Goal: Transaction & Acquisition: Purchase product/service

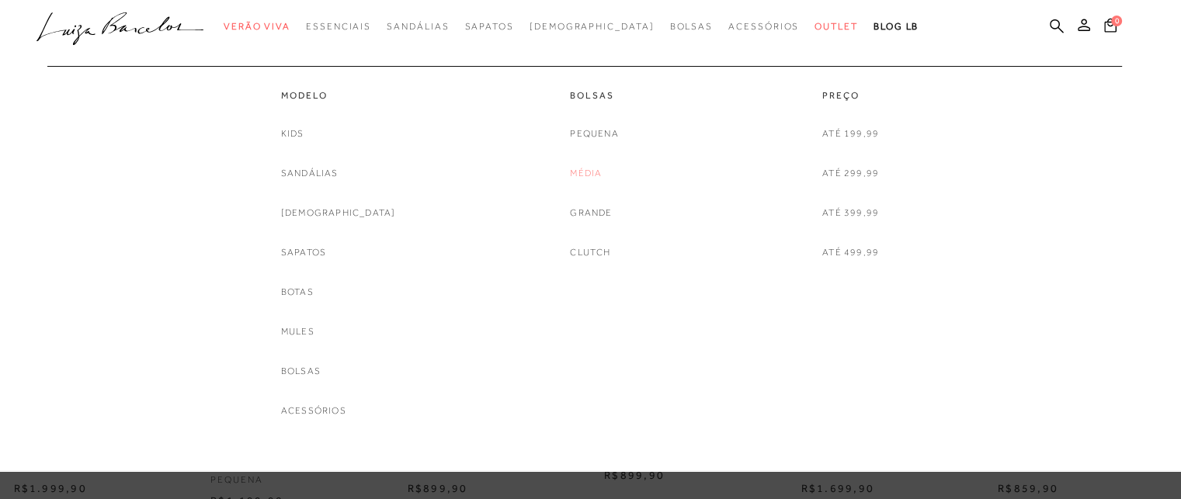
click at [592, 175] on link "Média" at bounding box center [586, 173] width 32 height 16
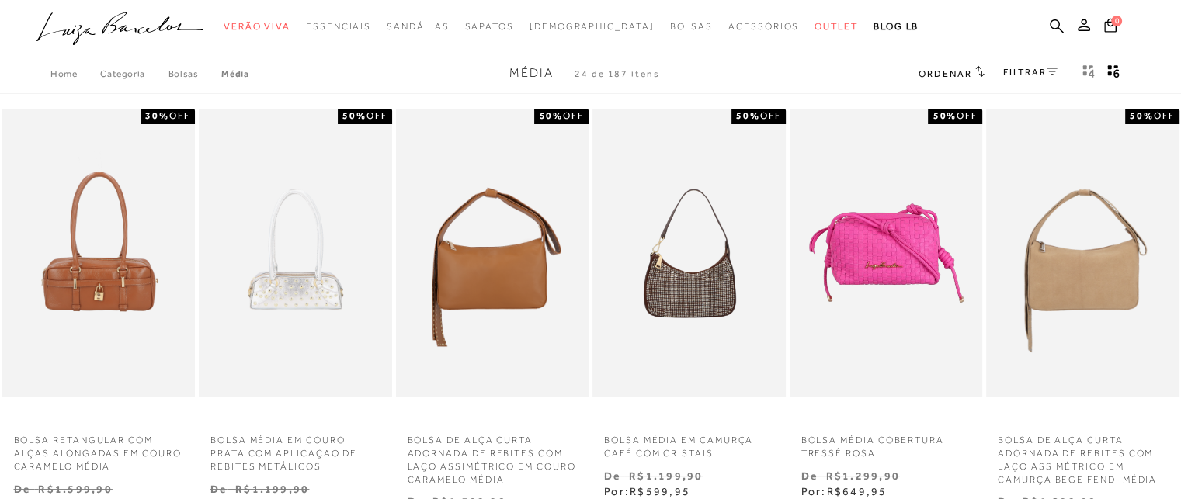
click at [1049, 72] on icon at bounding box center [1052, 72] width 11 height 8
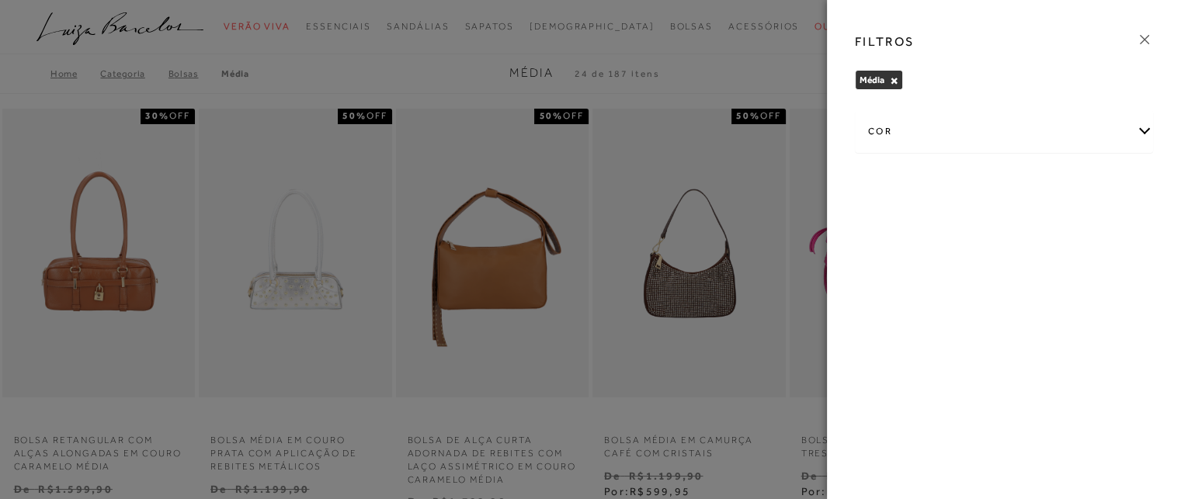
click at [1148, 32] on icon at bounding box center [1144, 39] width 17 height 17
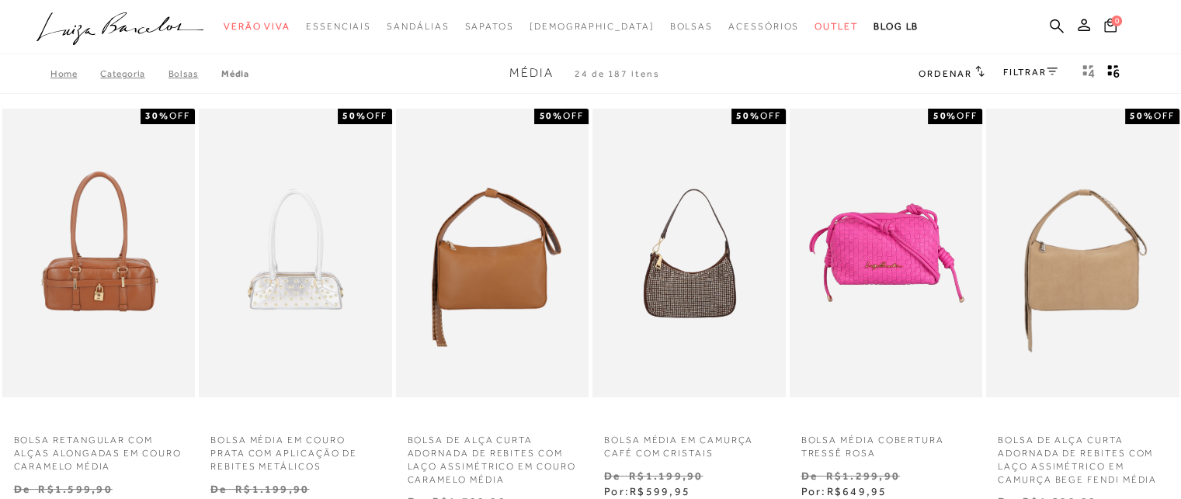
click at [1056, 70] on icon at bounding box center [1052, 72] width 11 height 8
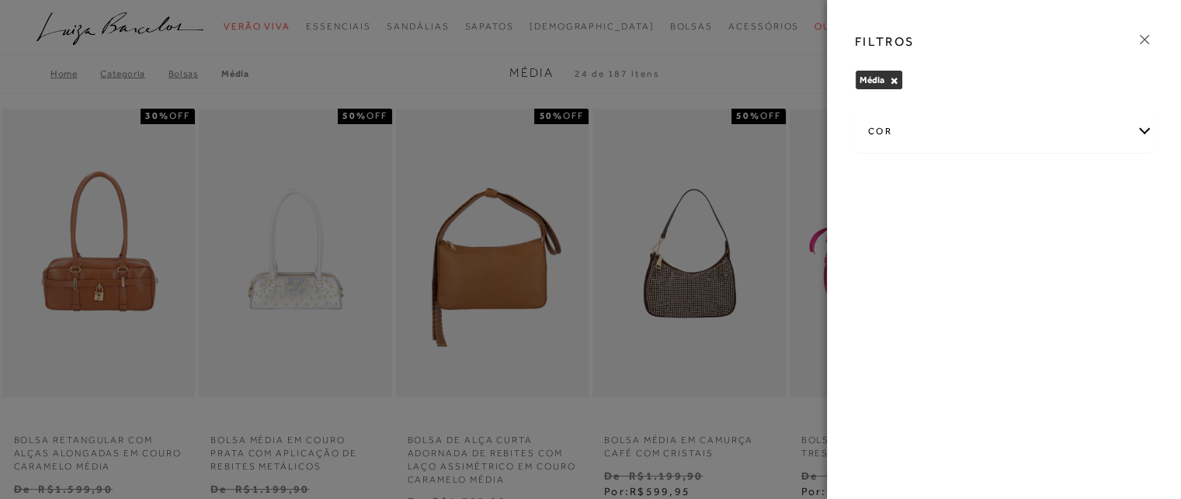
click at [1142, 133] on div "cor" at bounding box center [1004, 131] width 297 height 41
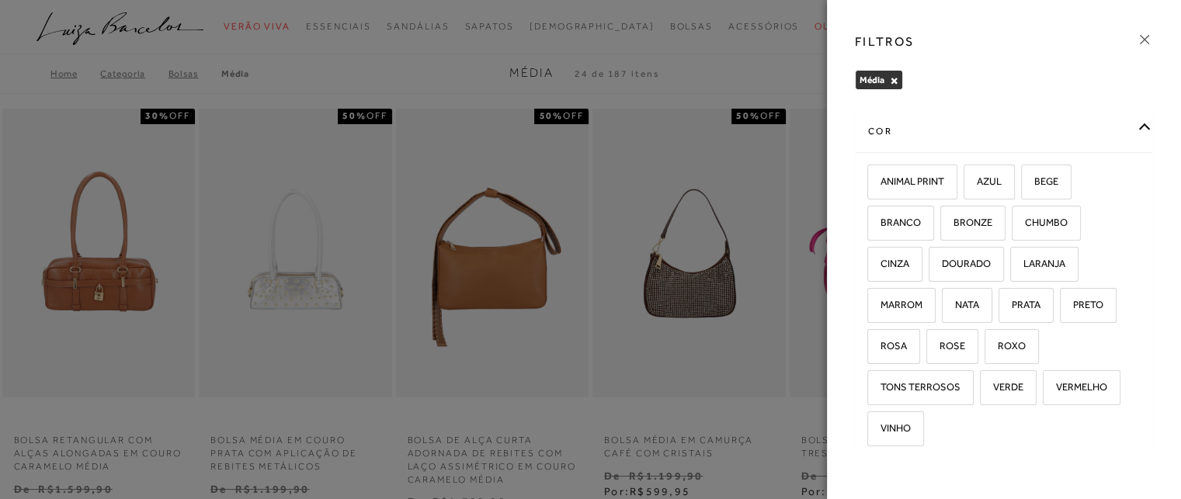
click at [1142, 133] on div "cor ANIMAL PRINT AZUL BEGE BRANCO BRONZE -" at bounding box center [1004, 278] width 323 height 344
click at [750, 71] on div at bounding box center [590, 249] width 1181 height 499
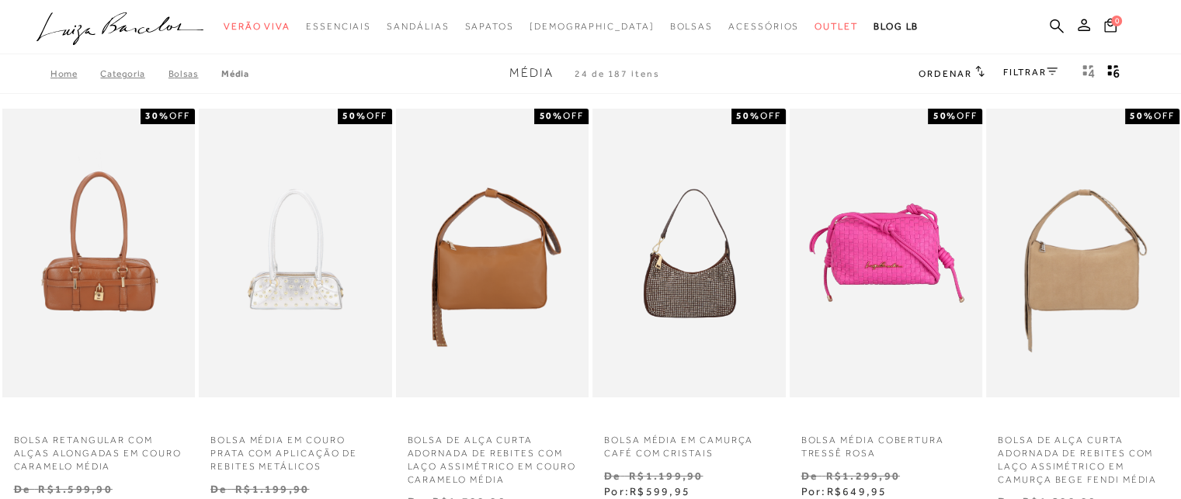
click at [975, 71] on icon at bounding box center [979, 71] width 9 height 12
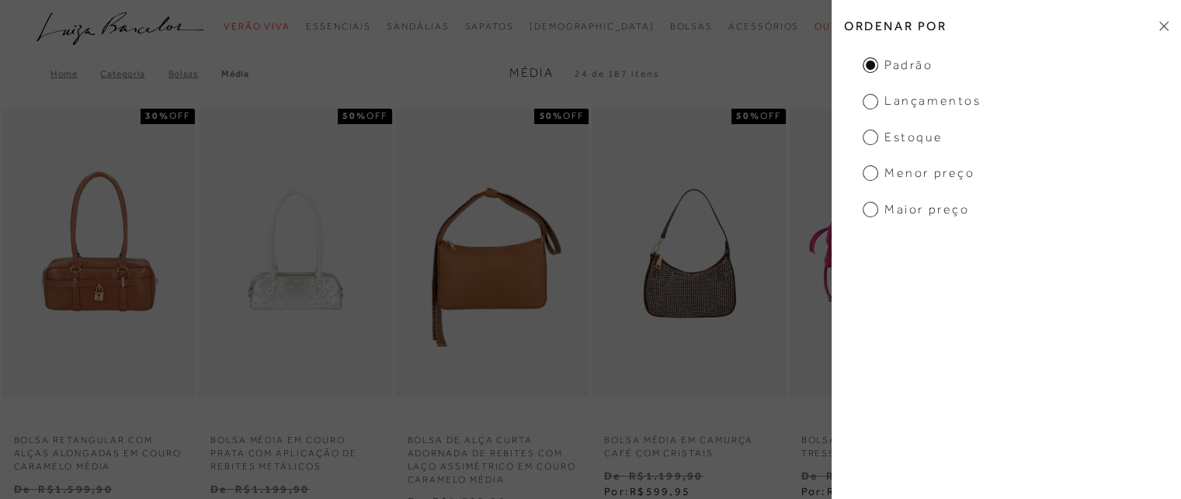
click at [873, 170] on span "Menor preço" at bounding box center [919, 173] width 112 height 17
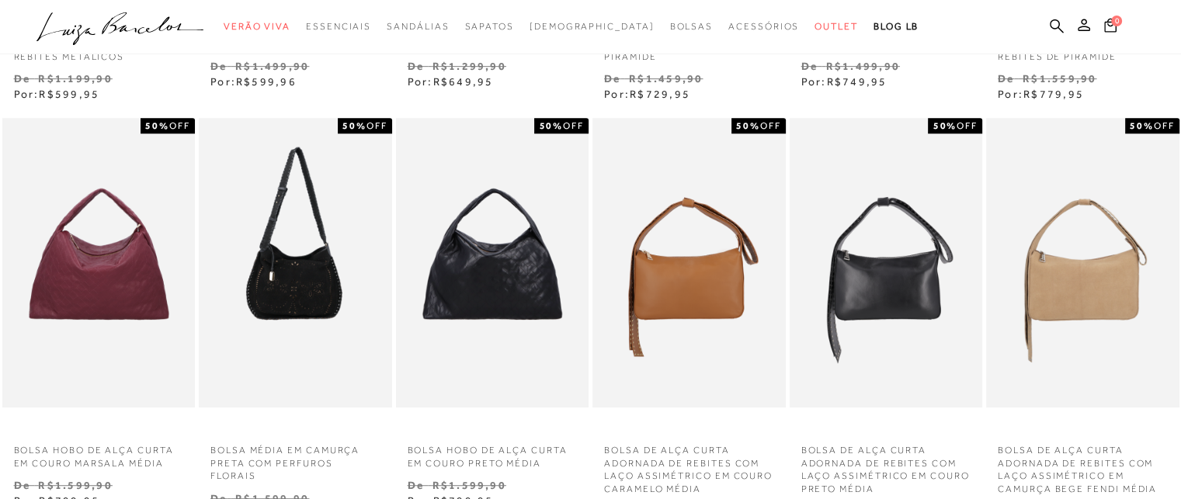
scroll to position [905, 0]
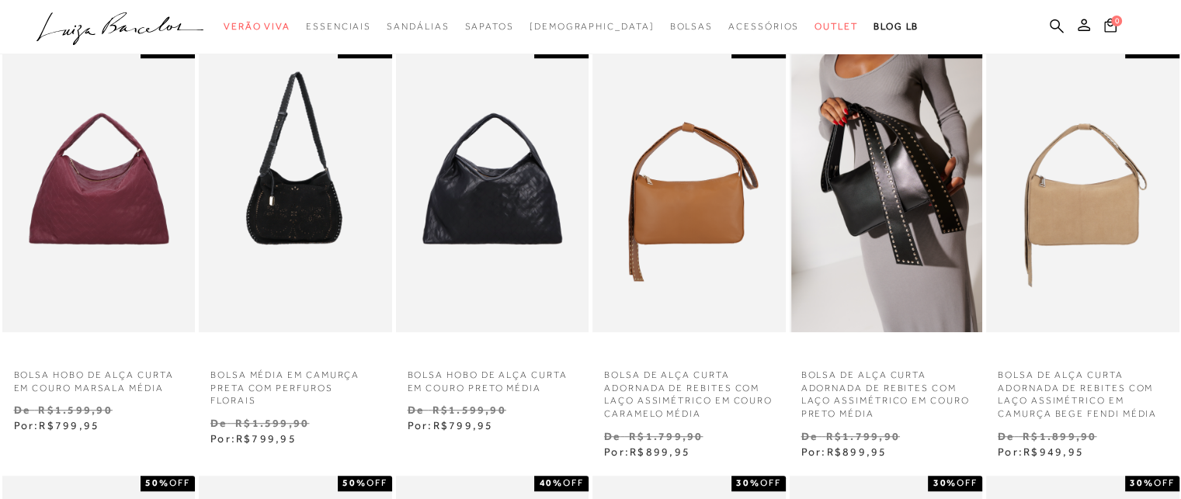
click at [919, 167] on img at bounding box center [887, 188] width 192 height 290
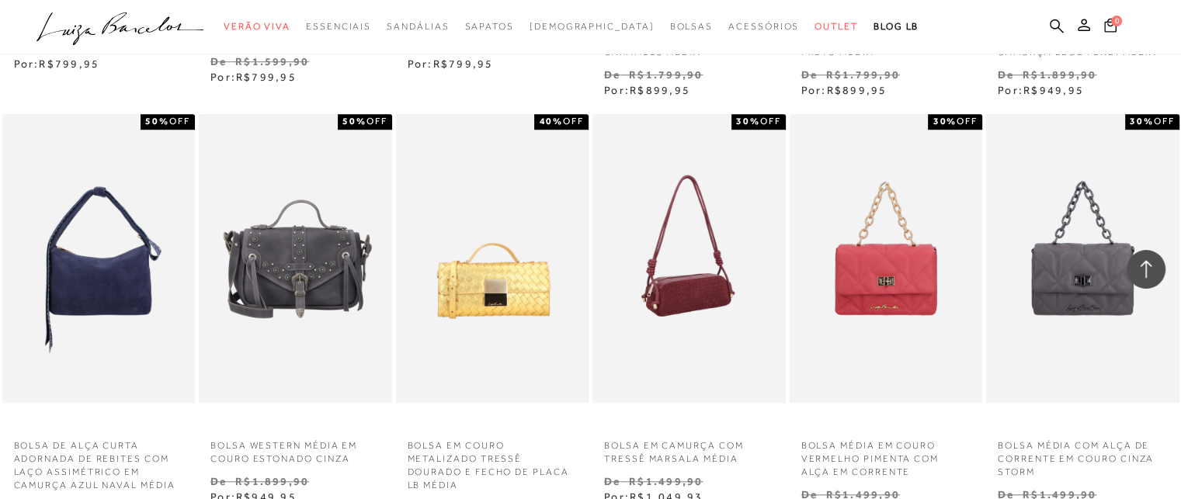
scroll to position [1449, 0]
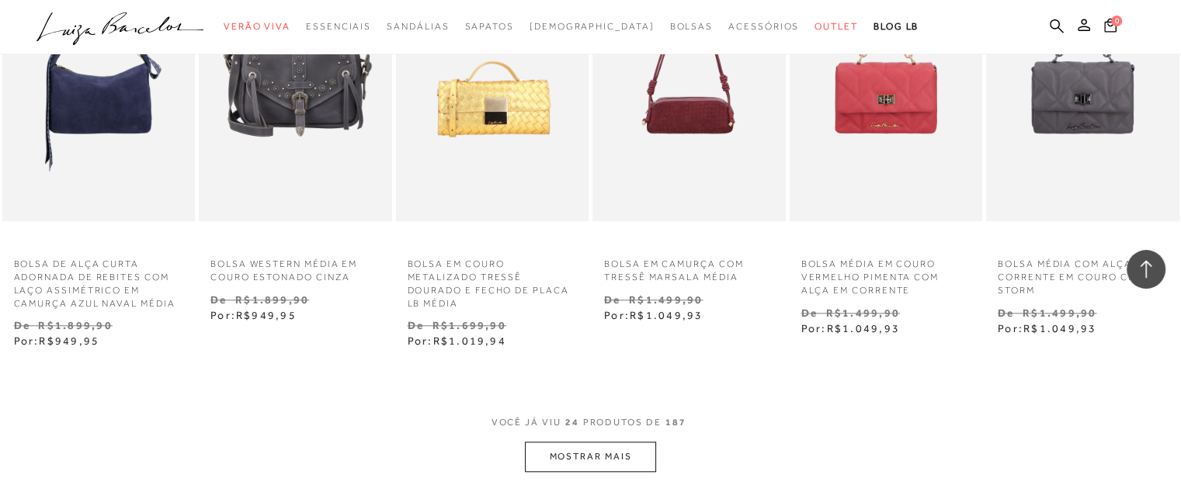
click at [627, 460] on button "MOSTRAR MAIS" at bounding box center [590, 457] width 130 height 30
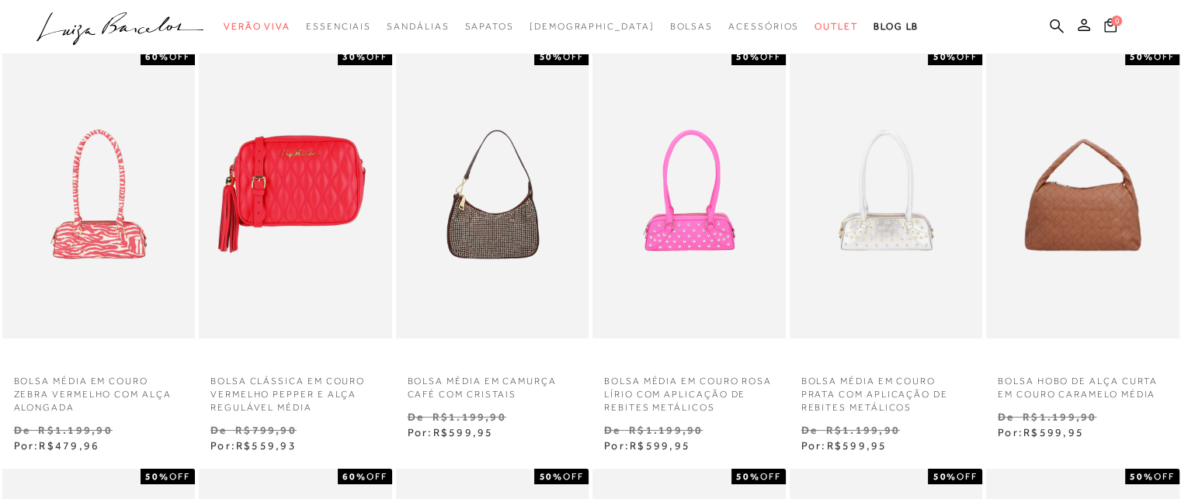
scroll to position [0, 0]
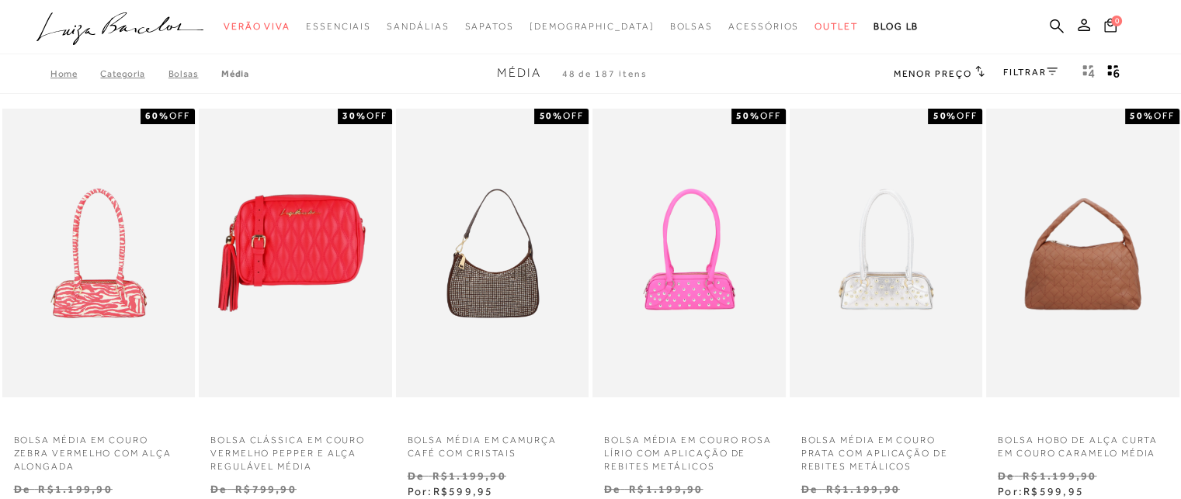
click at [1051, 70] on icon at bounding box center [1052, 72] width 11 height 8
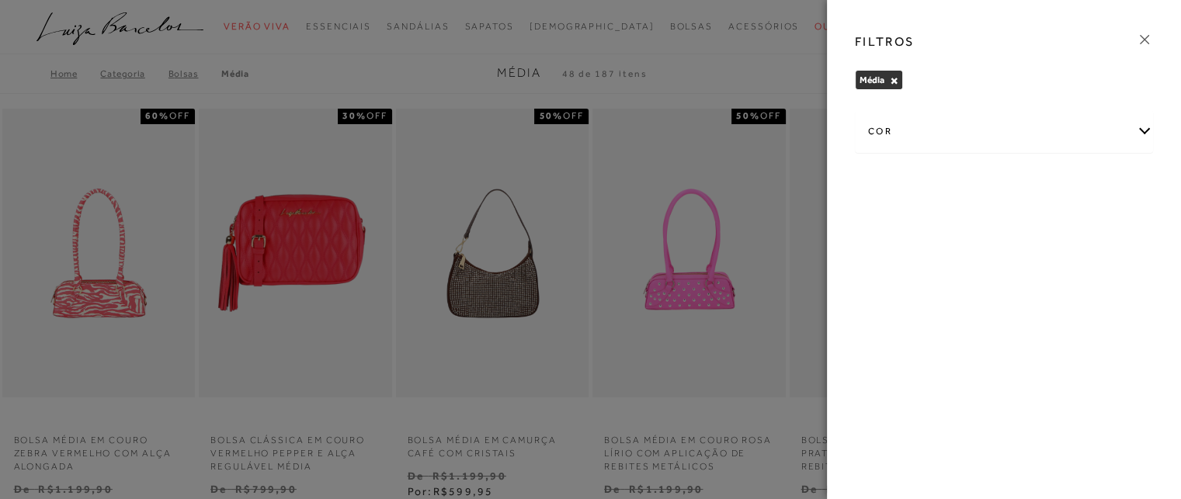
click at [891, 75] on button "×" at bounding box center [894, 80] width 9 height 11
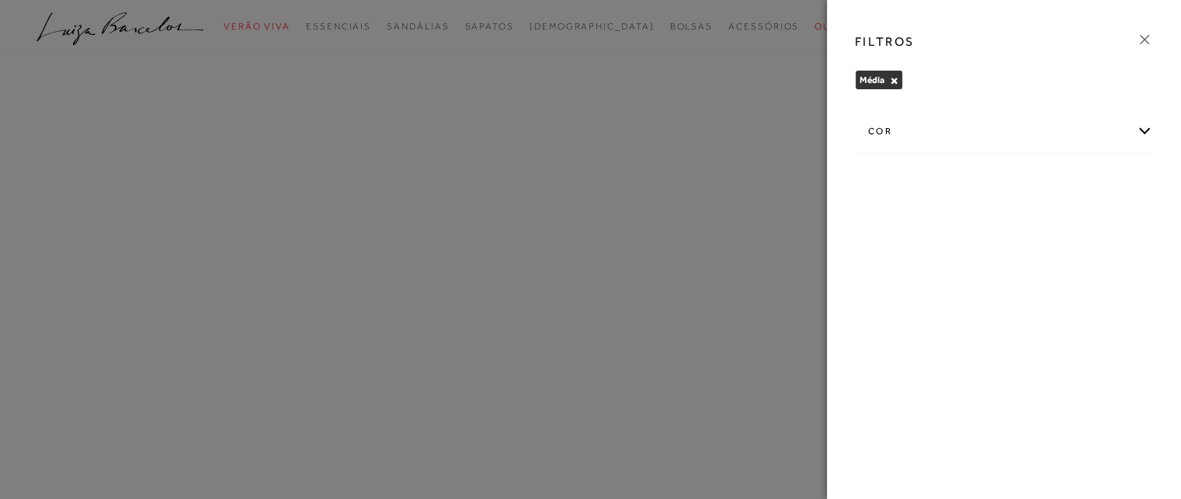
click at [896, 75] on button "×" at bounding box center [894, 80] width 9 height 11
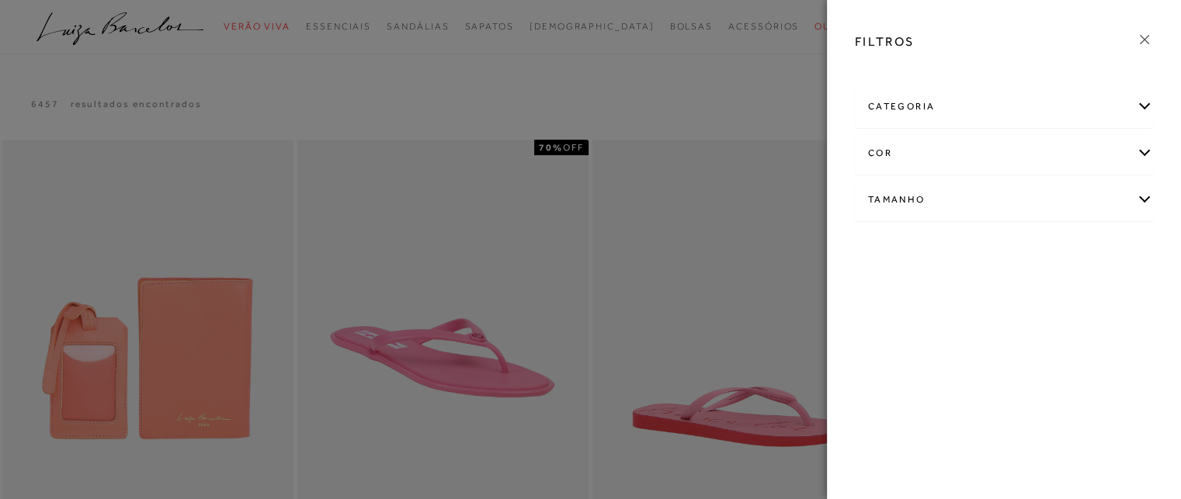
click at [1137, 197] on div "Tamanho" at bounding box center [1004, 199] width 297 height 41
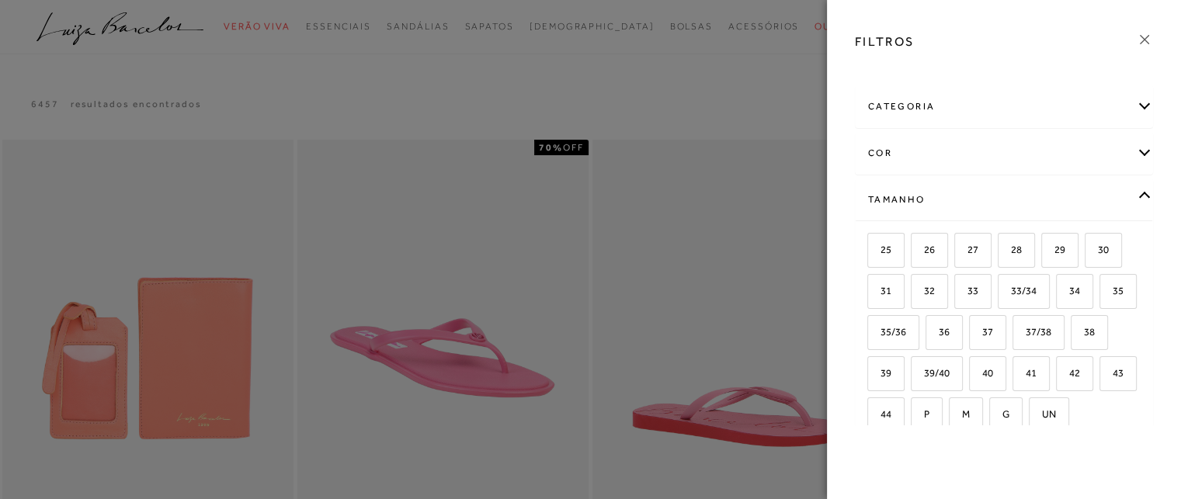
click at [1149, 34] on icon at bounding box center [1144, 39] width 17 height 17
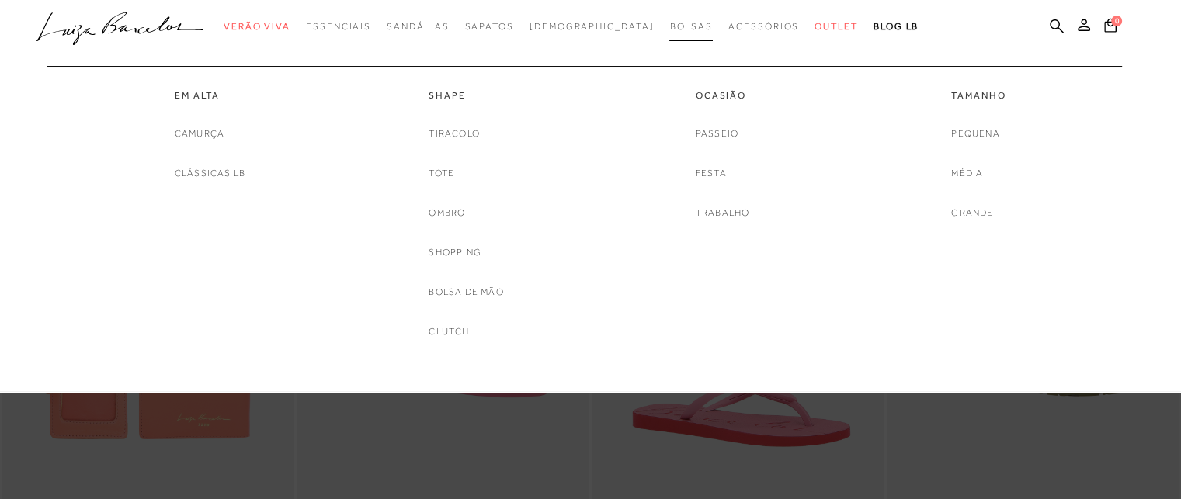
click at [669, 27] on span "Bolsas" at bounding box center [690, 26] width 43 height 11
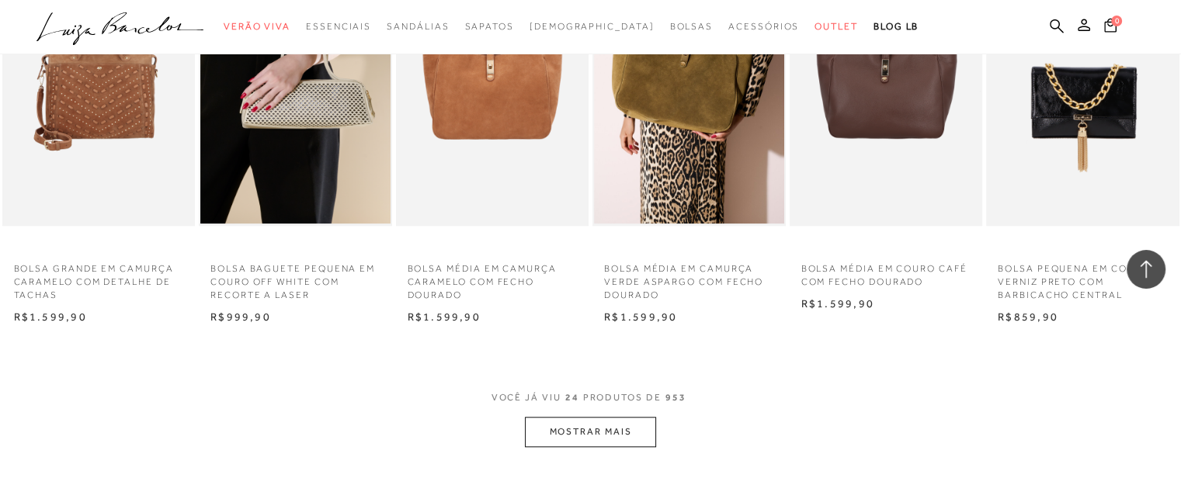
scroll to position [1449, 0]
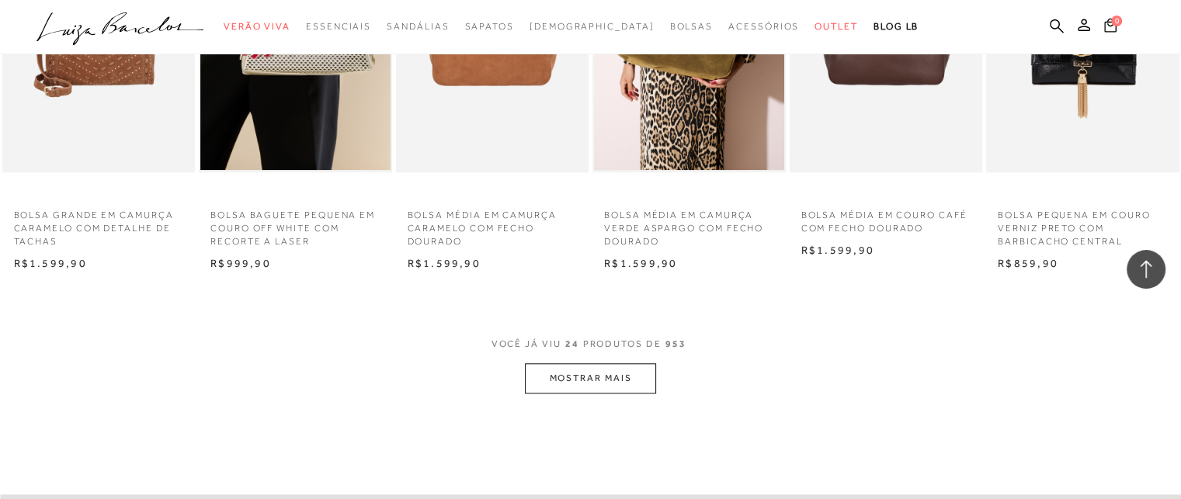
click at [597, 384] on button "MOSTRAR MAIS" at bounding box center [590, 378] width 130 height 30
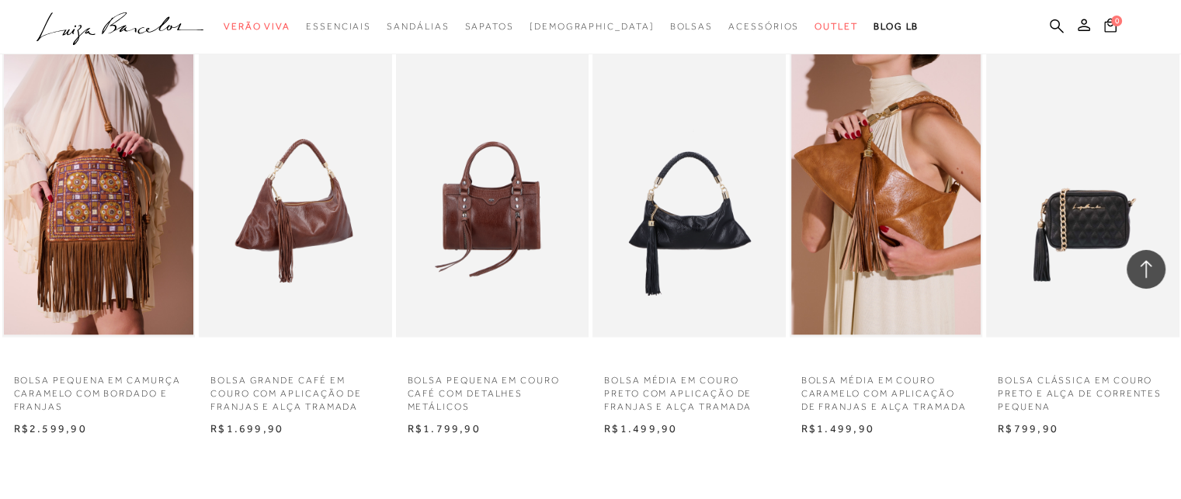
scroll to position [3080, 0]
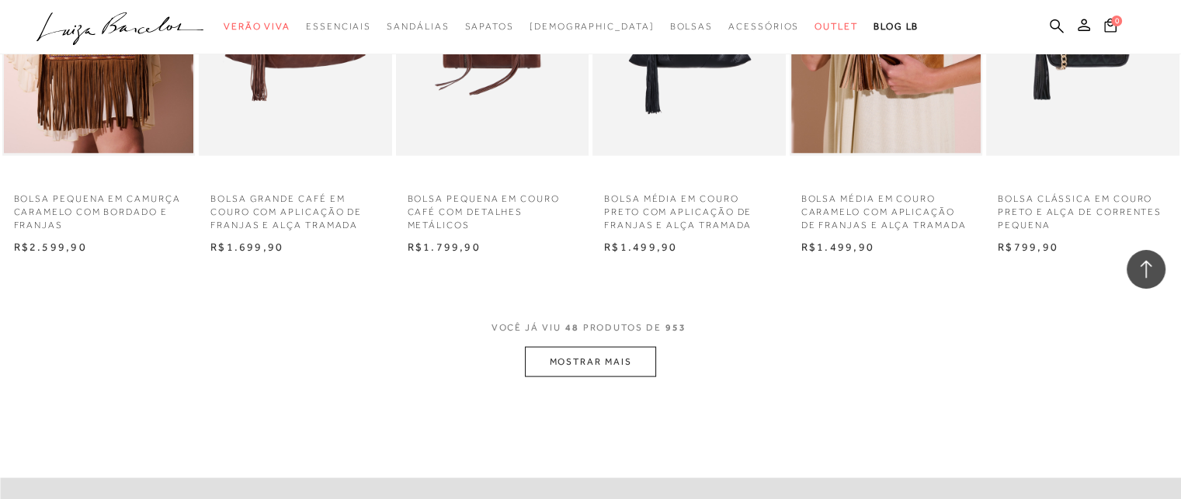
click at [599, 363] on button "MOSTRAR MAIS" at bounding box center [590, 362] width 130 height 30
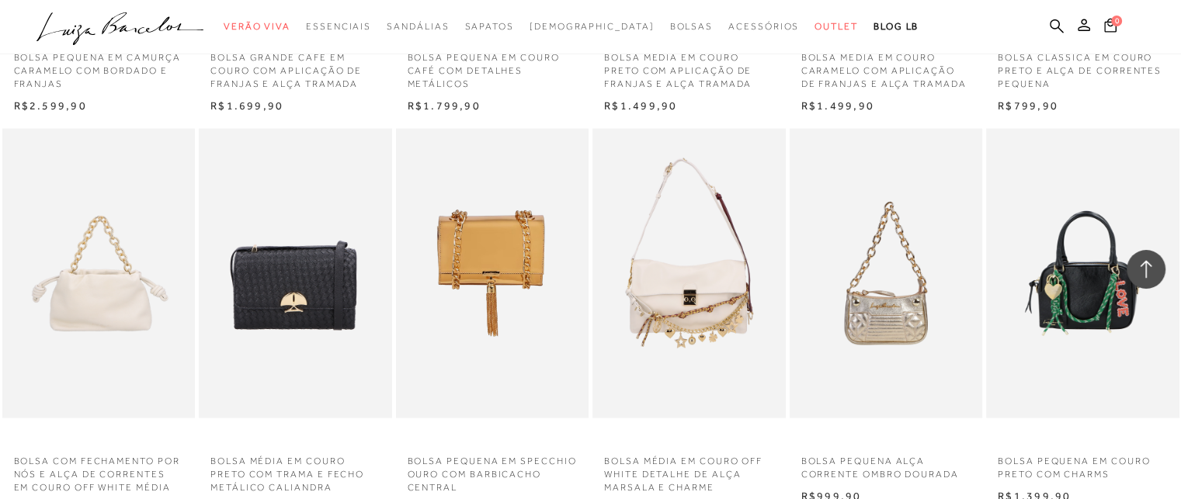
scroll to position [3261, 0]
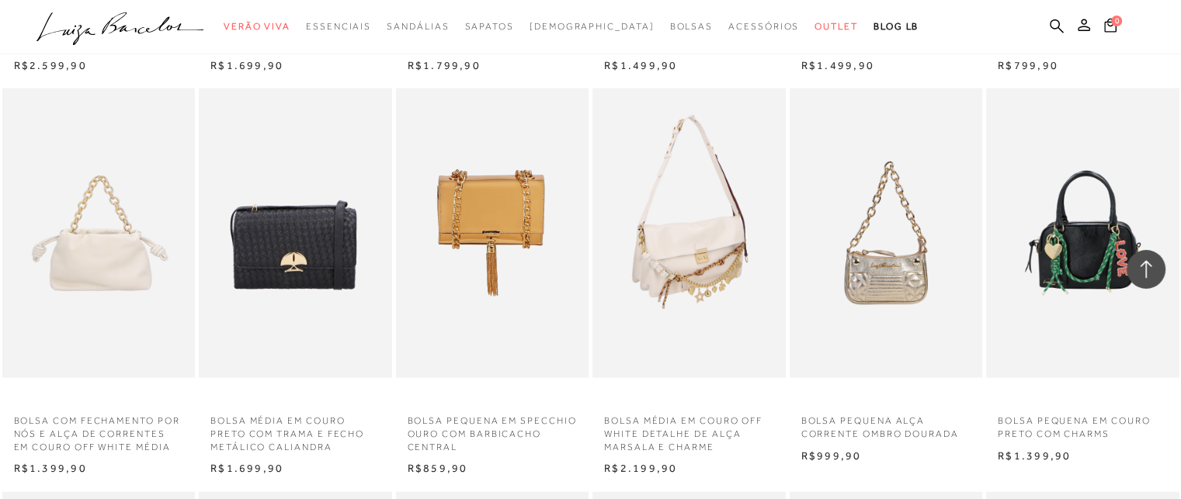
click at [716, 314] on img at bounding box center [690, 234] width 192 height 290
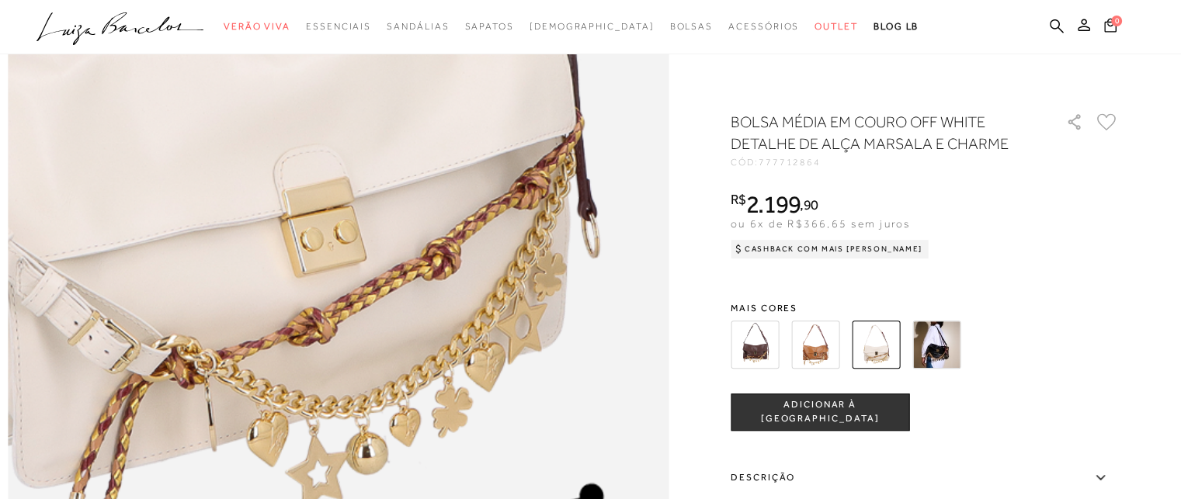
scroll to position [725, 0]
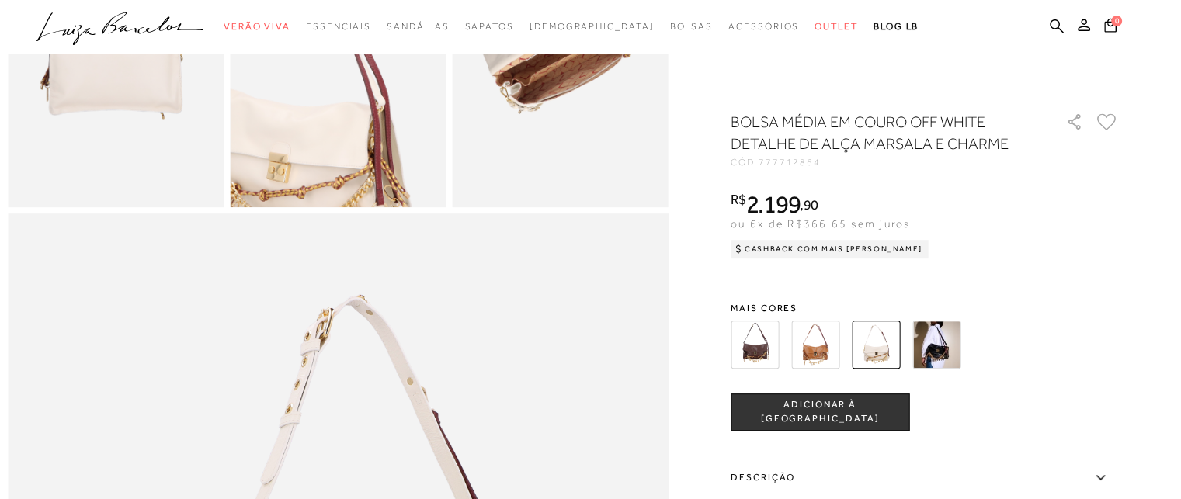
click at [955, 344] on img at bounding box center [936, 345] width 48 height 48
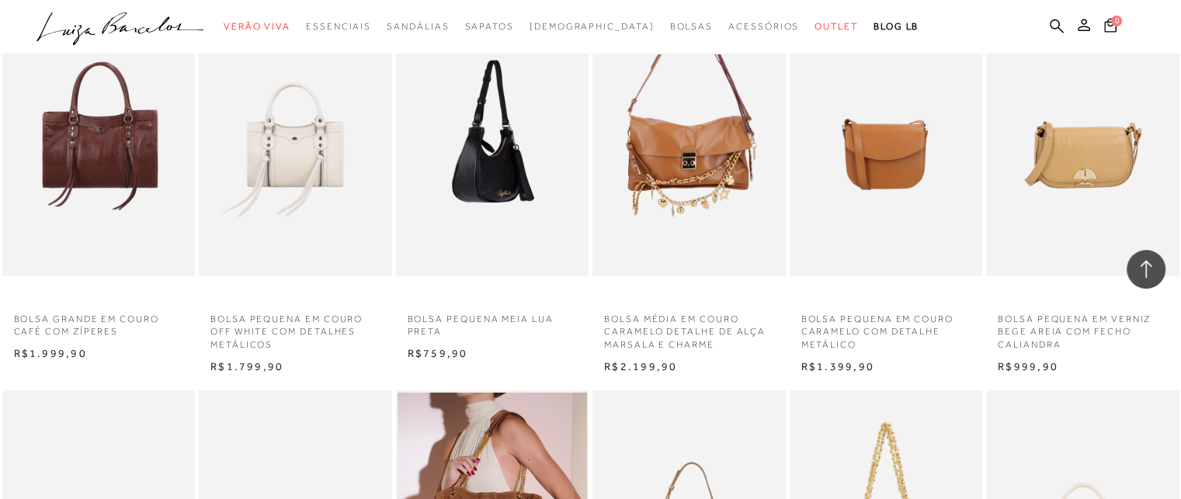
scroll to position [3805, 0]
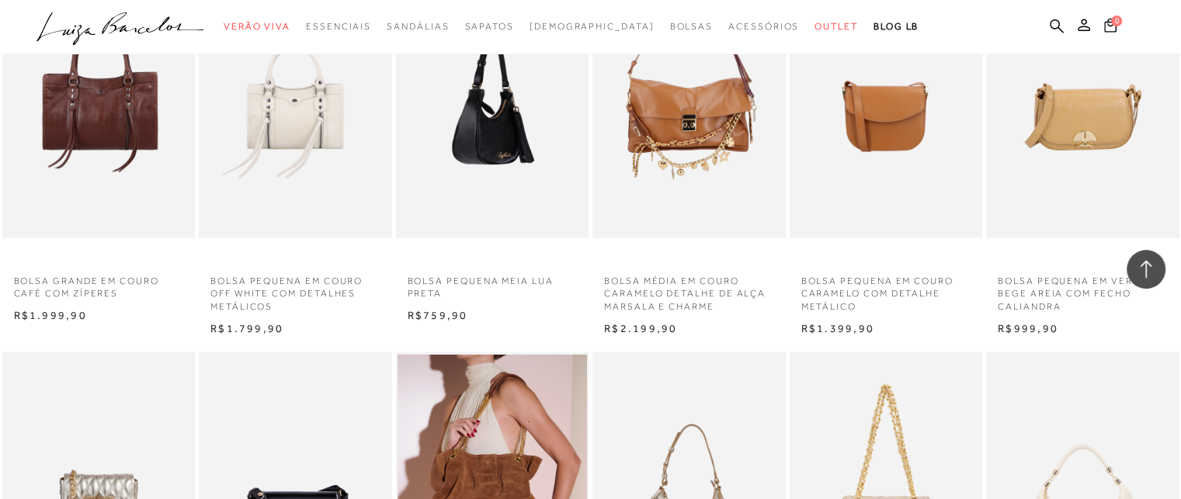
click at [520, 143] on img at bounding box center [494, 94] width 192 height 290
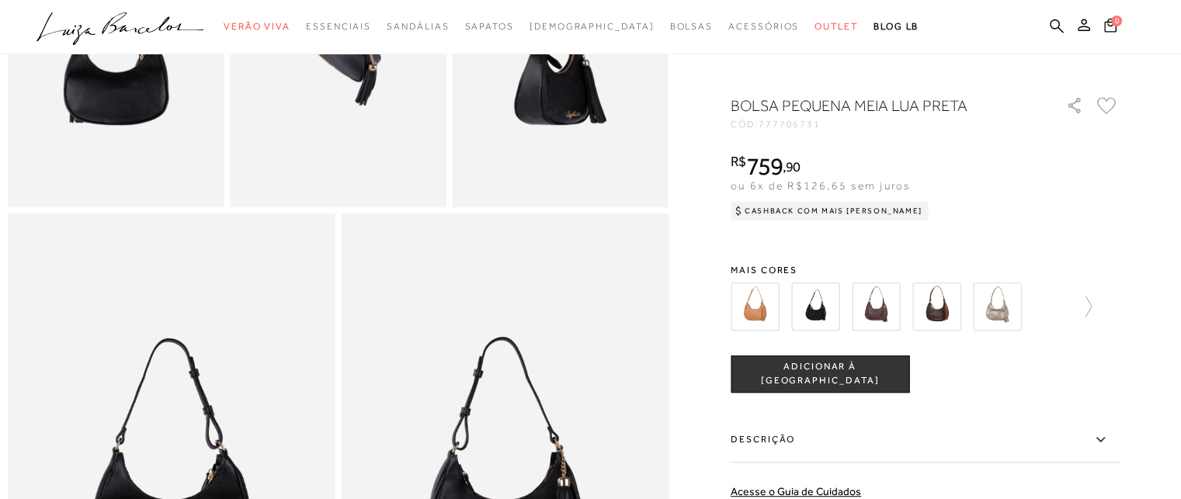
scroll to position [544, 0]
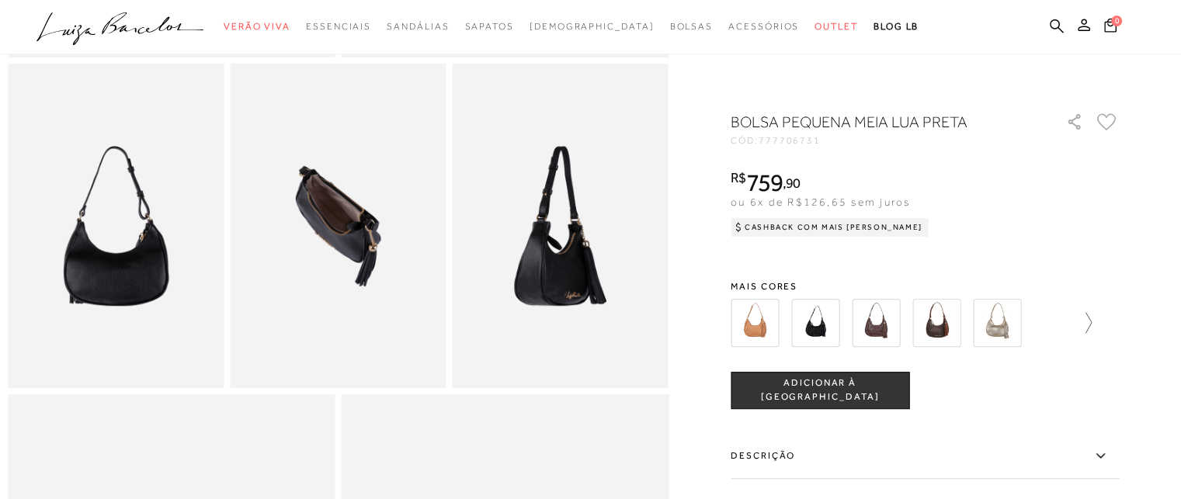
click at [1087, 318] on icon at bounding box center [1081, 323] width 22 height 22
click at [1087, 318] on div at bounding box center [920, 322] width 334 height 57
click at [842, 328] on img at bounding box center [842, 323] width 48 height 48
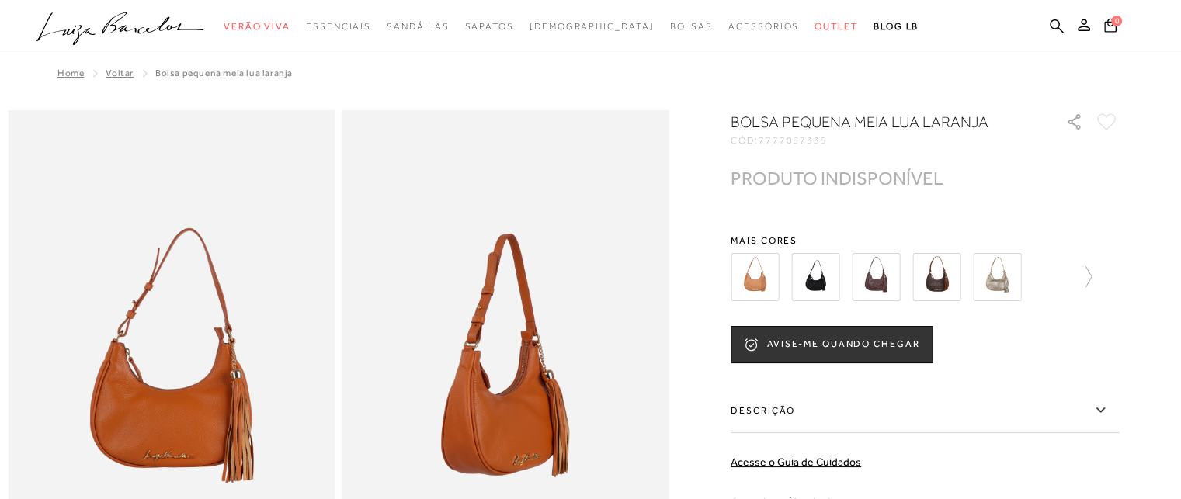
click at [749, 279] on img at bounding box center [755, 277] width 48 height 48
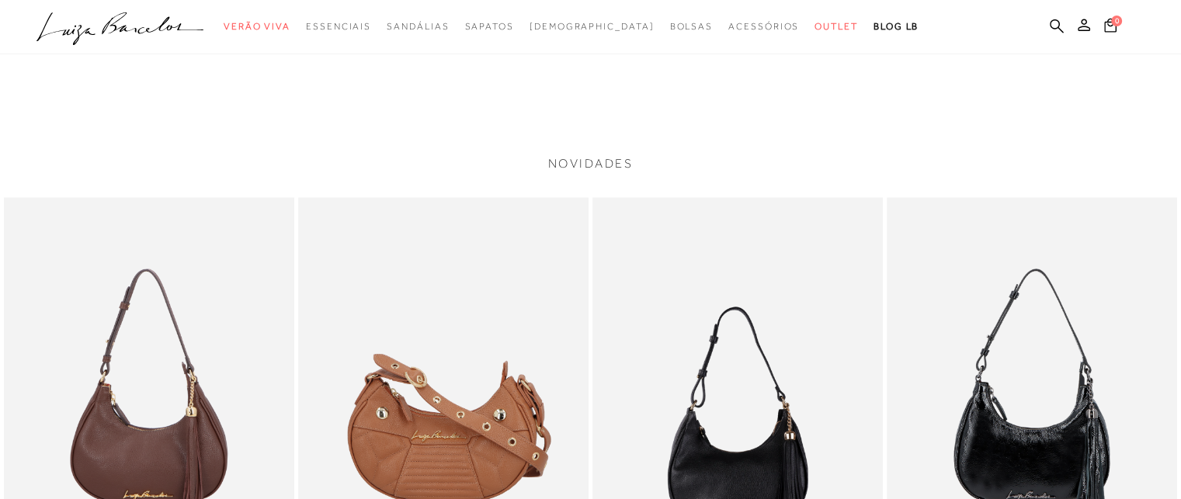
scroll to position [2174, 0]
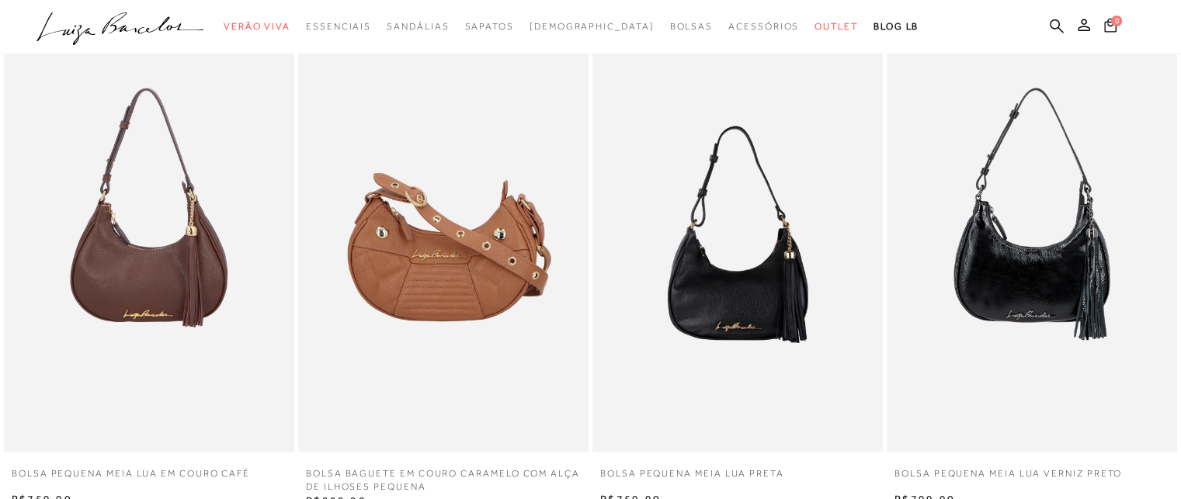
click at [1034, 268] on img at bounding box center [1032, 234] width 290 height 436
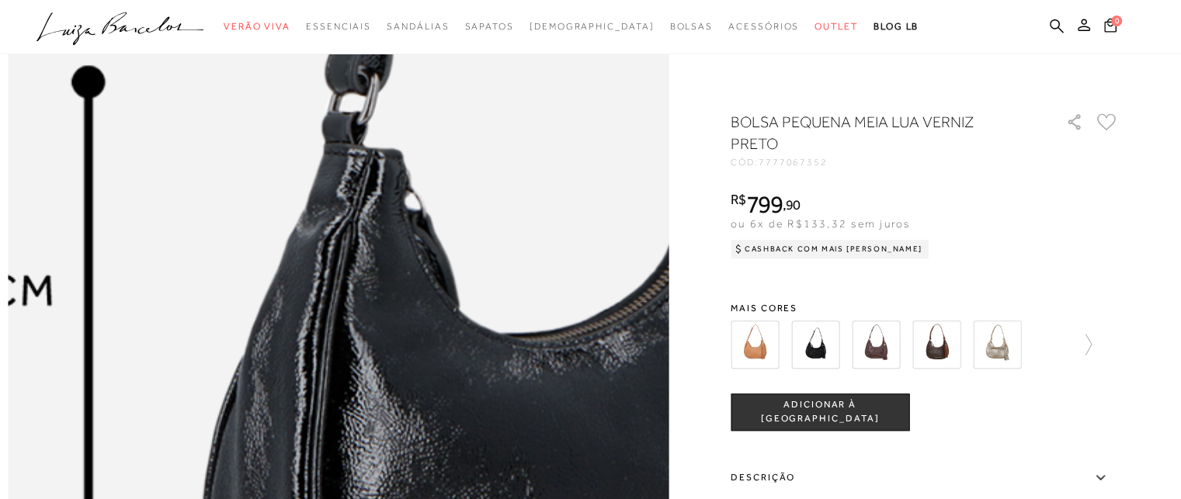
scroll to position [1087, 0]
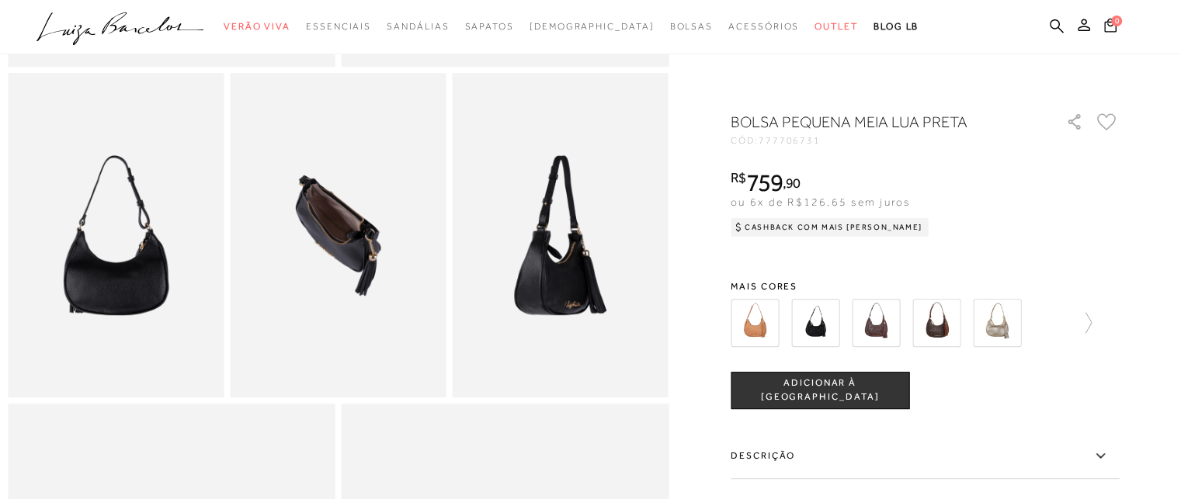
scroll to position [544, 0]
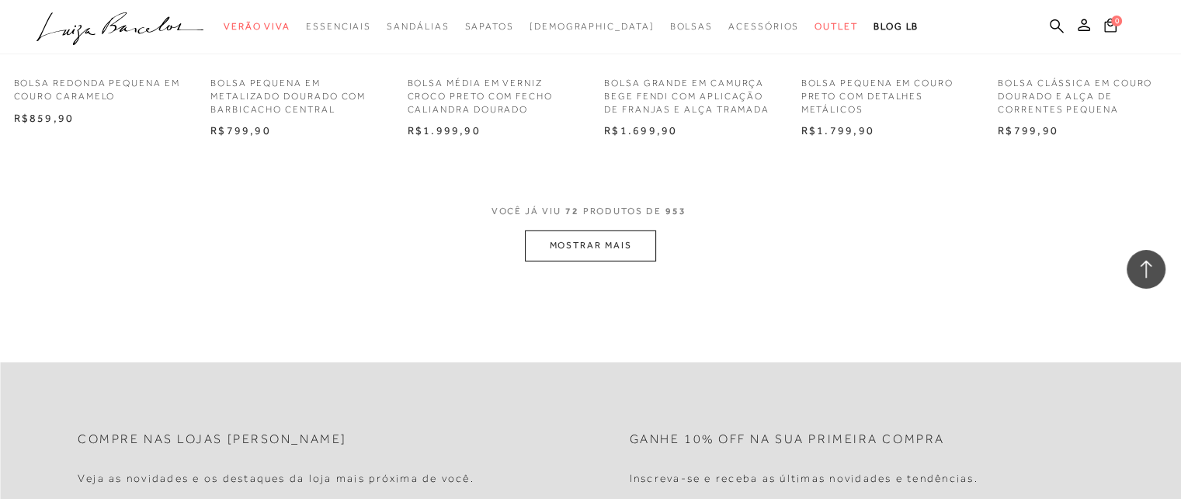
scroll to position [4892, 0]
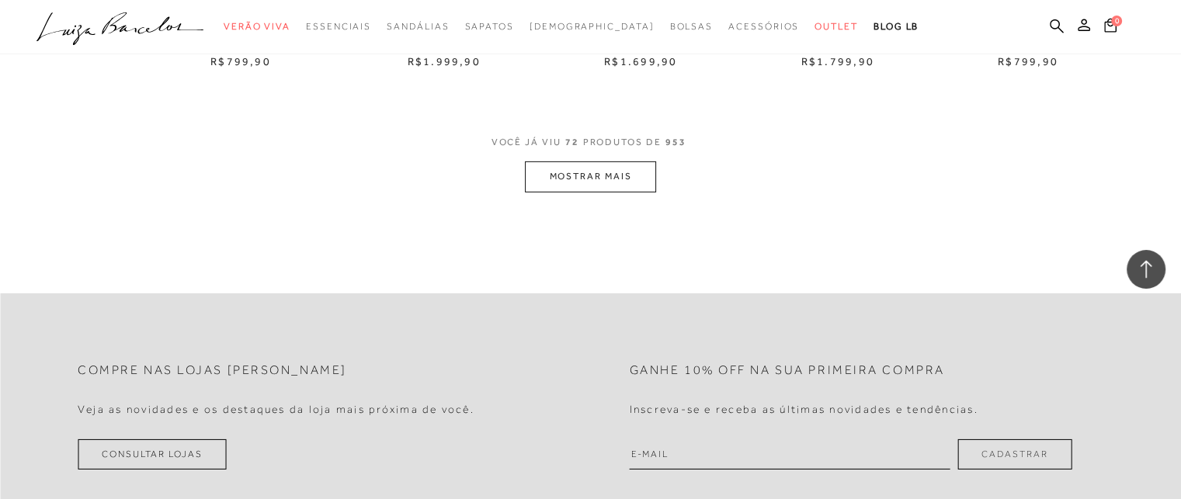
click at [583, 182] on button "MOSTRAR MAIS" at bounding box center [590, 177] width 130 height 30
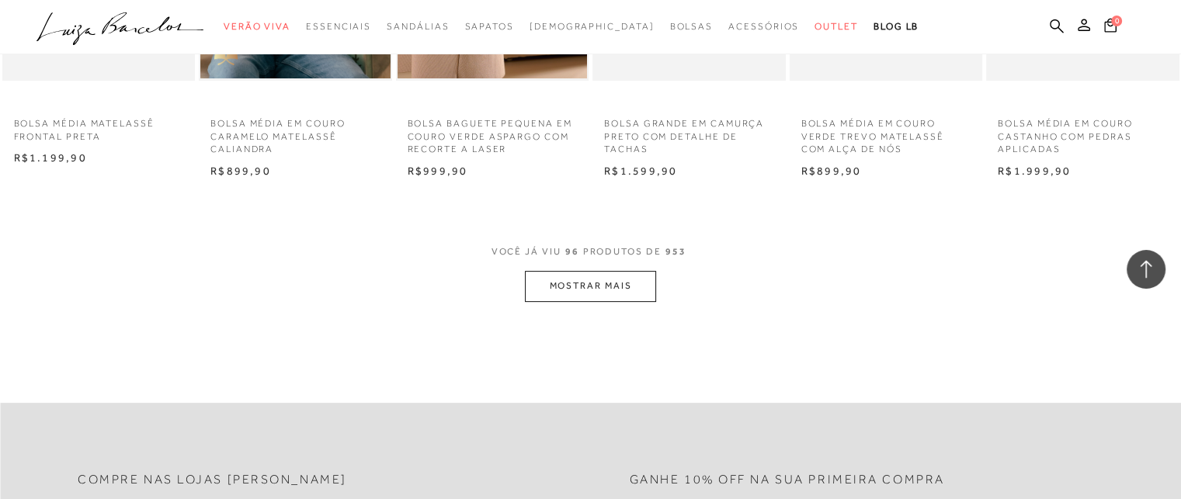
scroll to position [6523, 0]
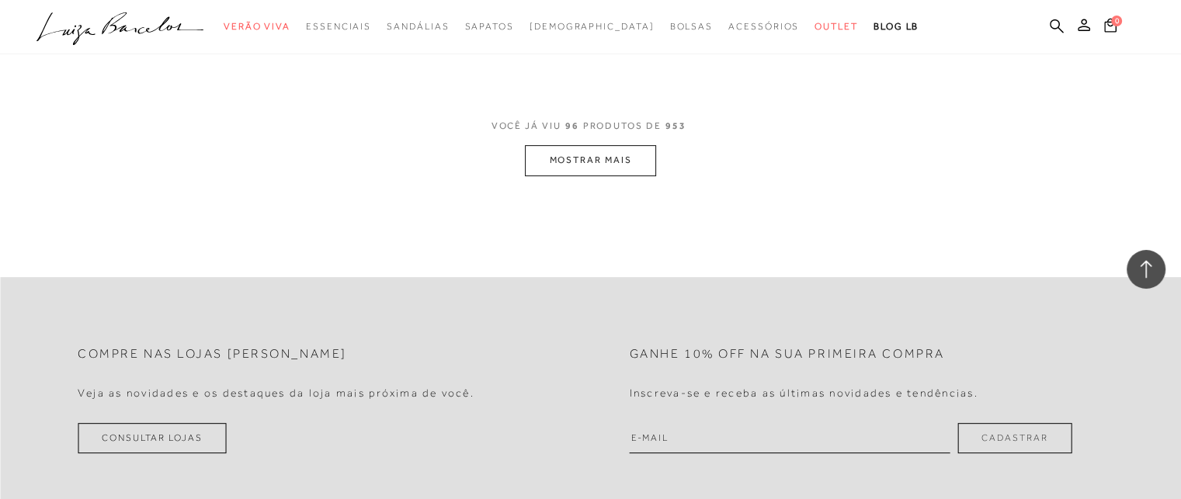
click at [610, 160] on button "MOSTRAR MAIS" at bounding box center [590, 160] width 130 height 30
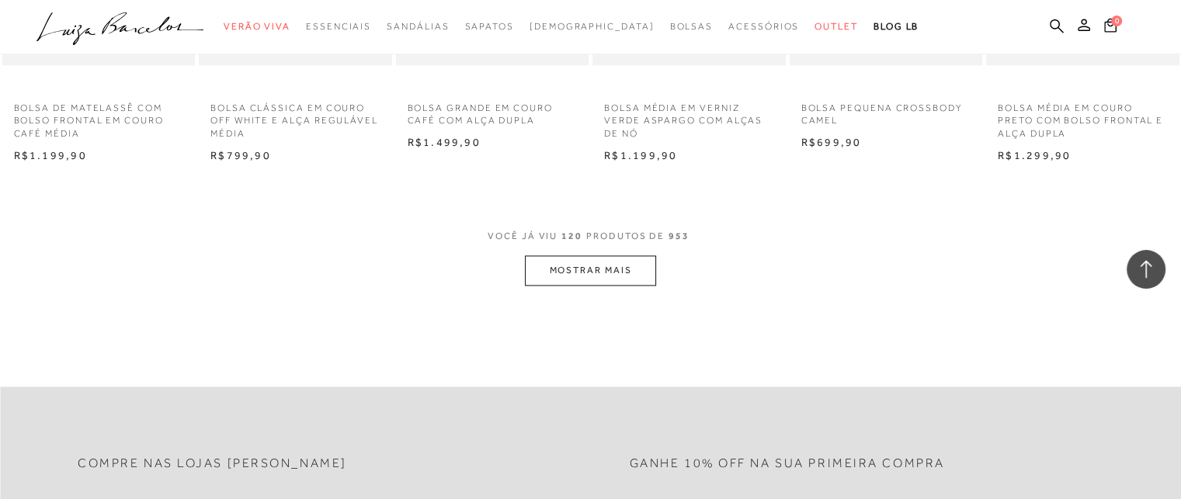
scroll to position [8154, 0]
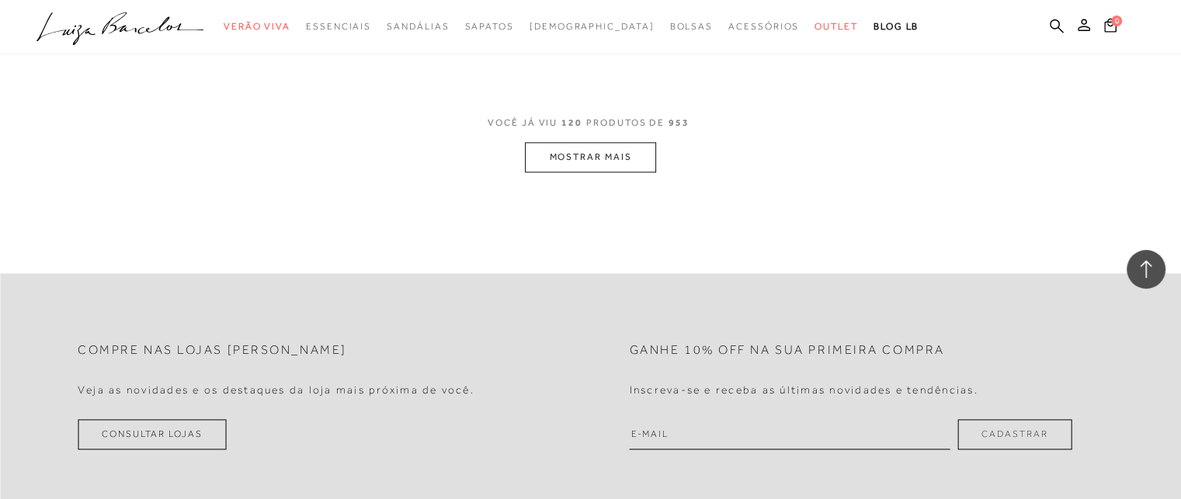
click at [612, 165] on button "MOSTRAR MAIS" at bounding box center [590, 157] width 130 height 30
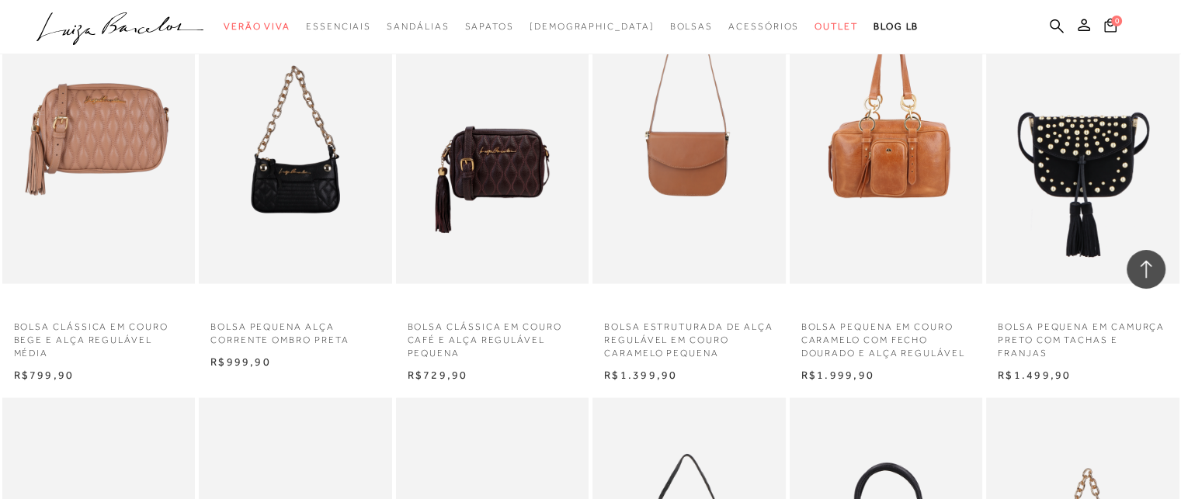
scroll to position [9059, 0]
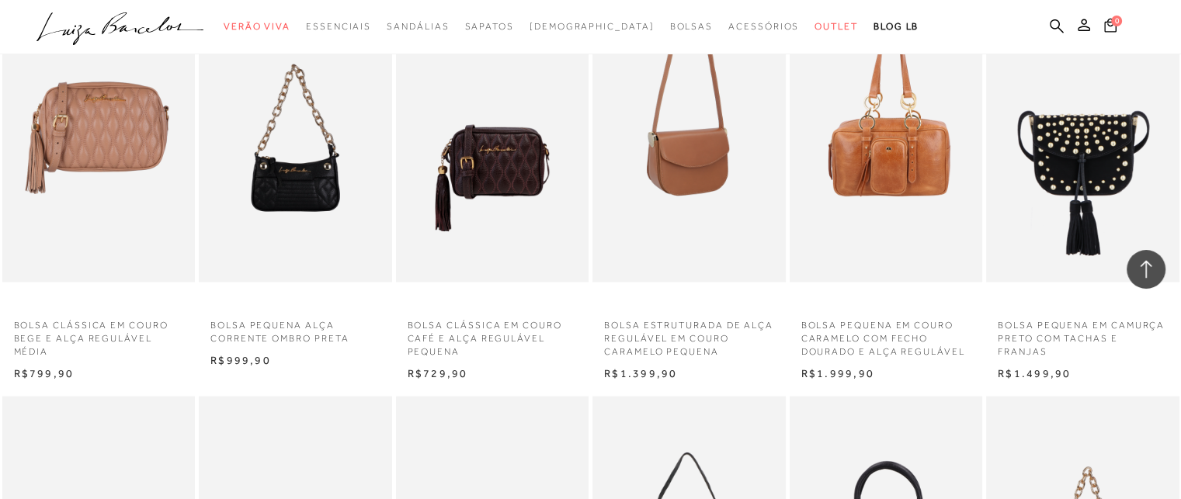
click at [721, 214] on img at bounding box center [690, 139] width 192 height 290
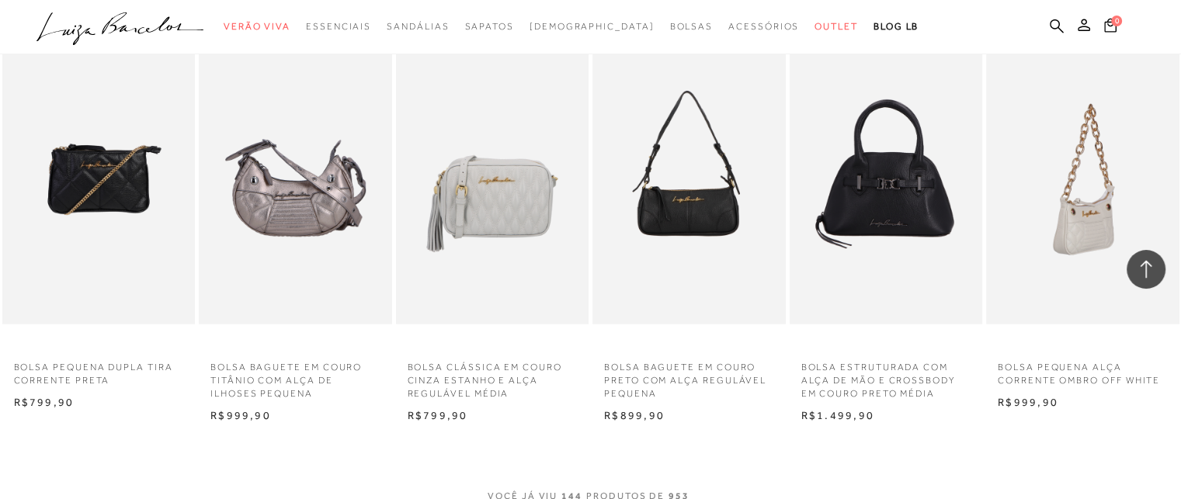
click at [1110, 228] on img at bounding box center [1084, 180] width 192 height 290
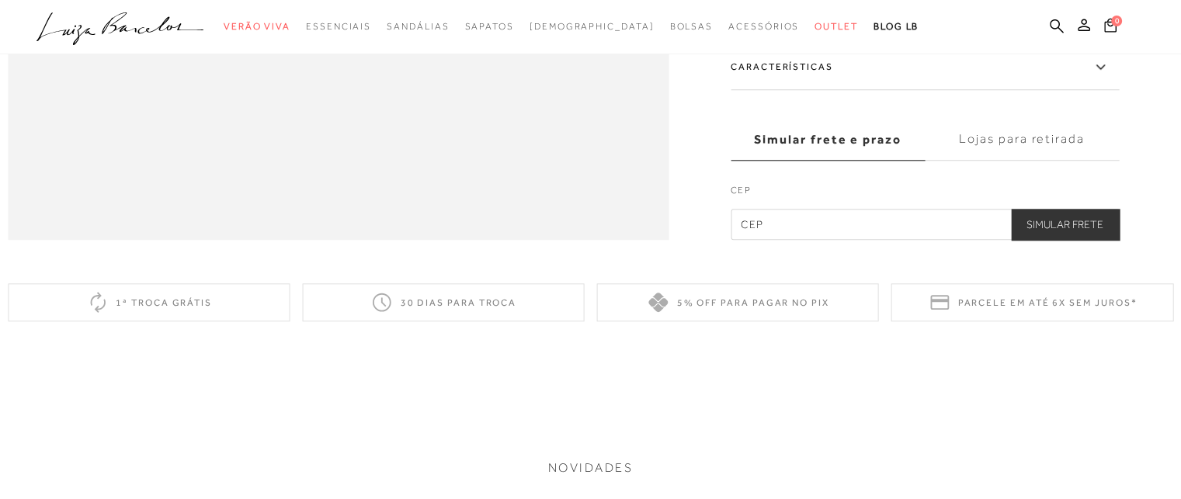
scroll to position [1450, 0]
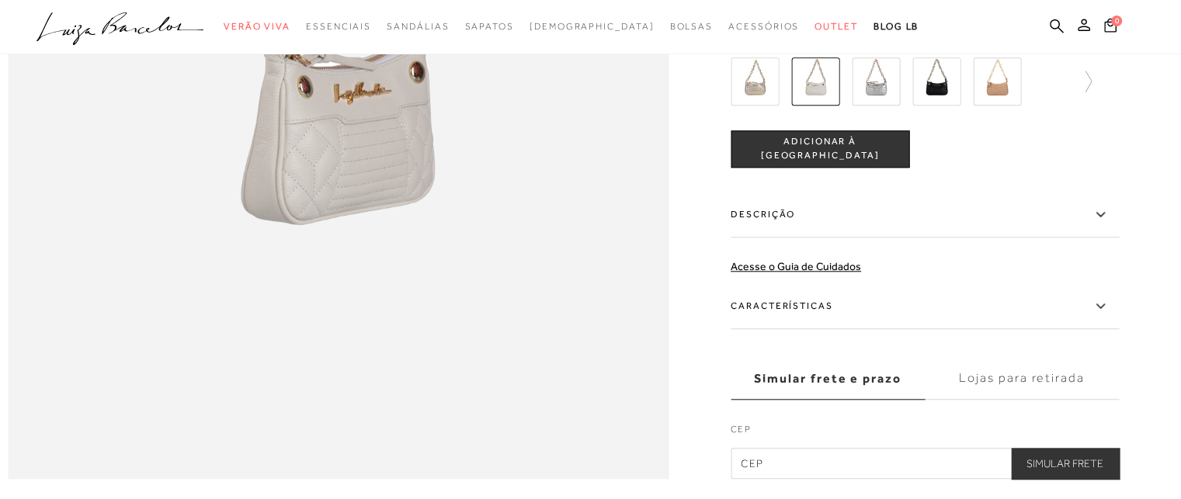
click at [1110, 316] on icon at bounding box center [1100, 306] width 19 height 19
click at [0, 0] on input "Características" at bounding box center [0, 0] width 0 height 0
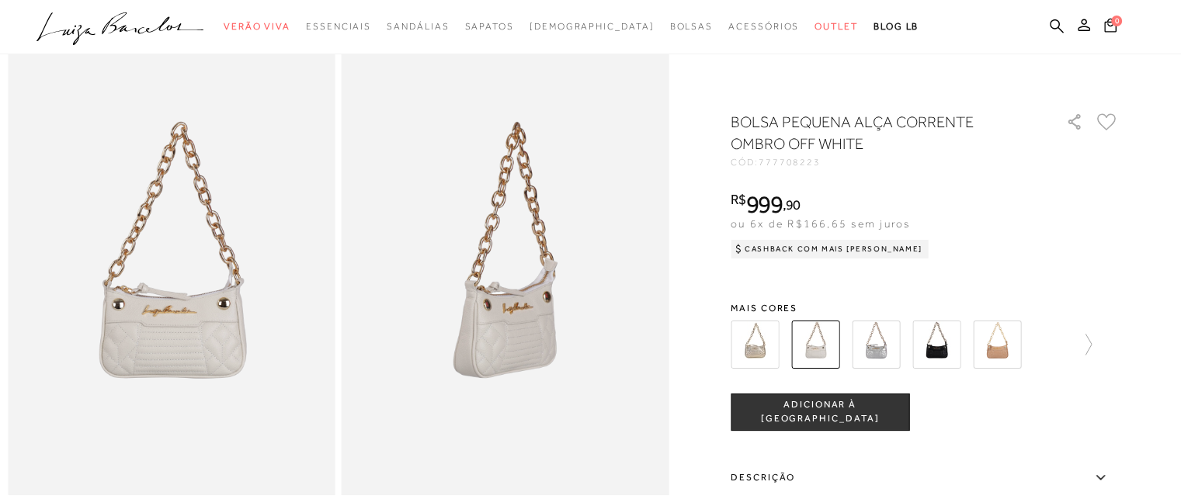
scroll to position [181, 0]
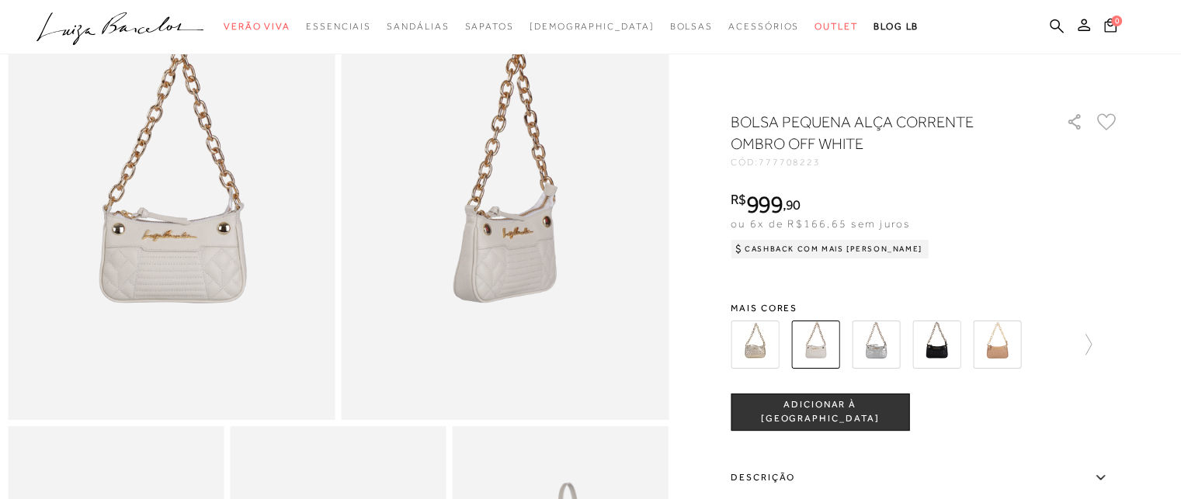
click at [951, 335] on img at bounding box center [936, 345] width 48 height 48
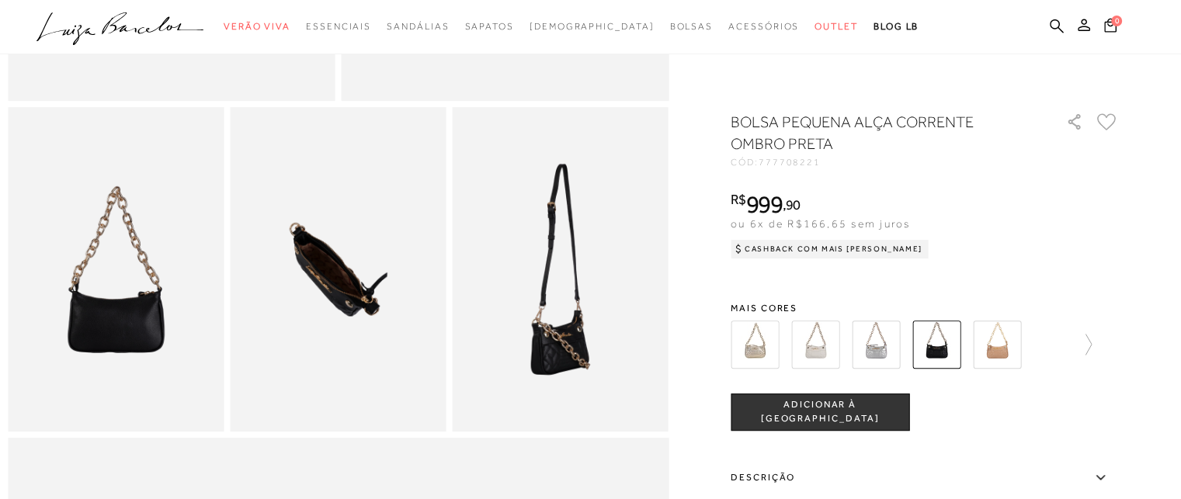
scroll to position [544, 0]
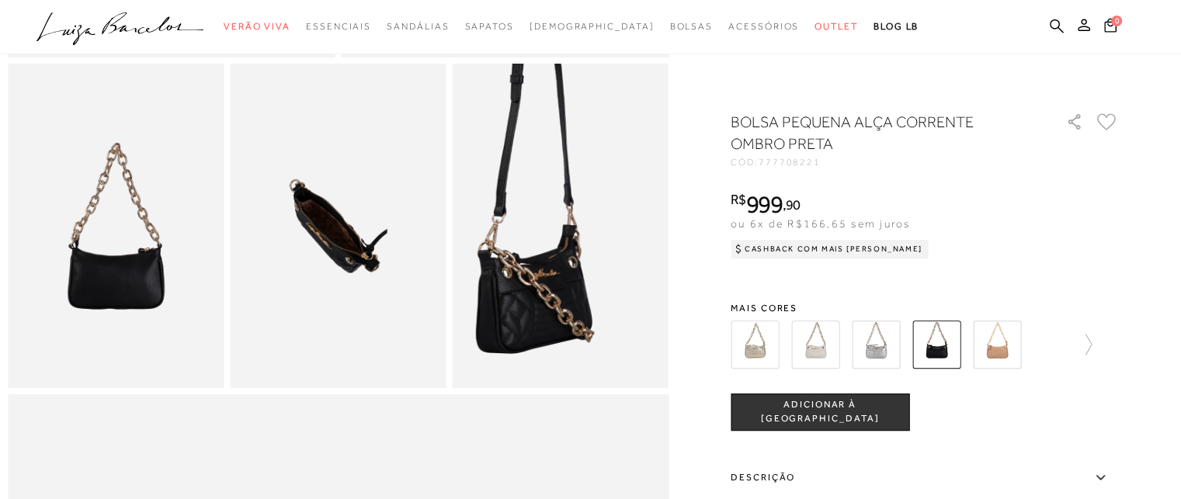
click at [590, 321] on img at bounding box center [535, 143] width 433 height 648
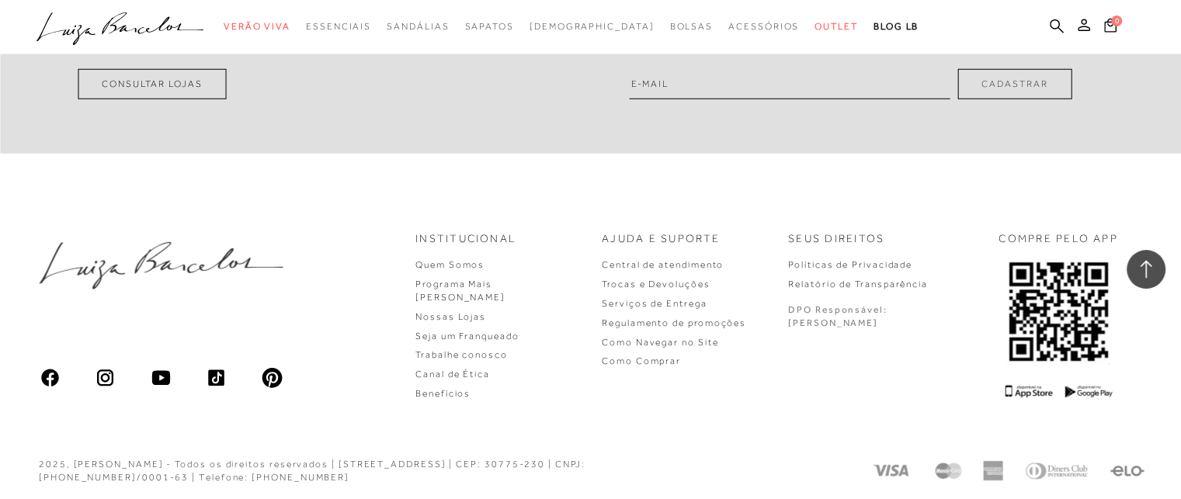
scroll to position [9601, 0]
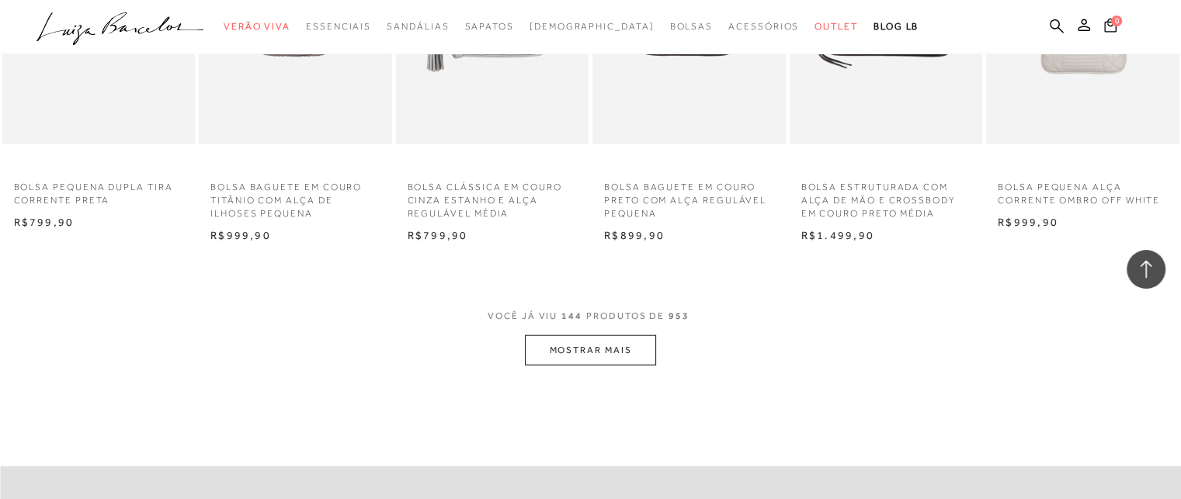
click at [624, 347] on button "MOSTRAR MAIS" at bounding box center [590, 350] width 130 height 30
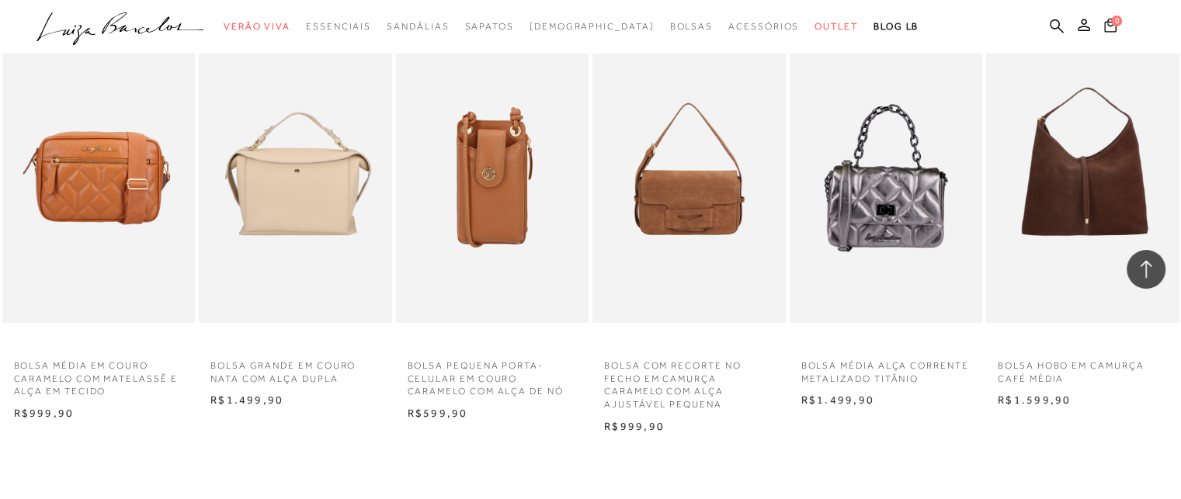
scroll to position [11232, 0]
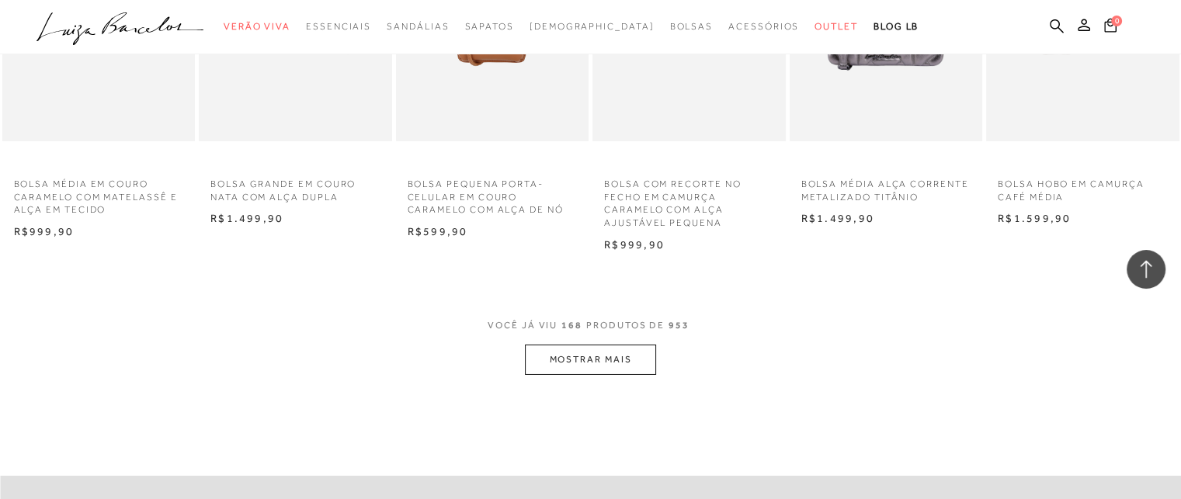
click at [640, 359] on button "MOSTRAR MAIS" at bounding box center [590, 360] width 130 height 30
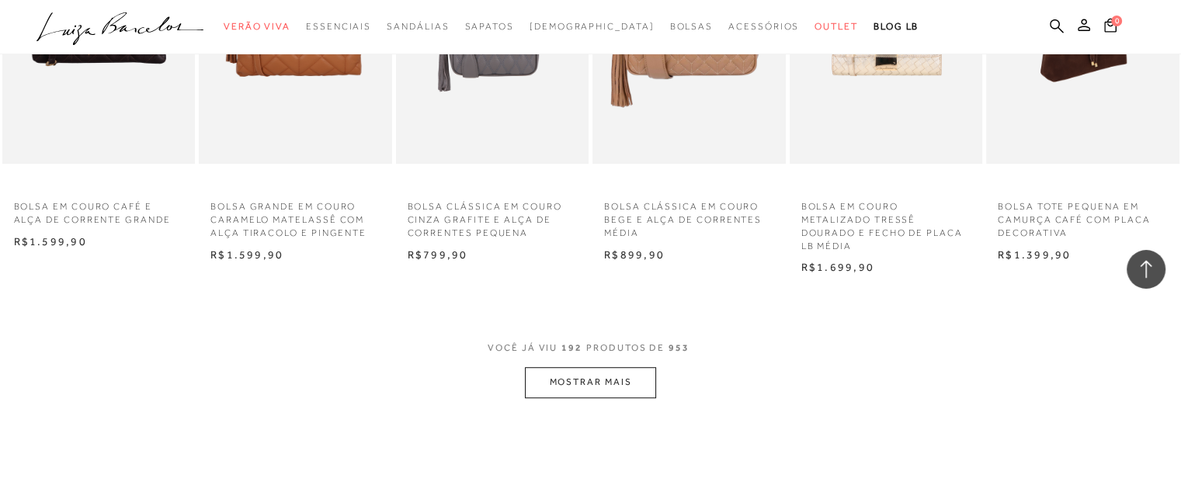
scroll to position [13043, 0]
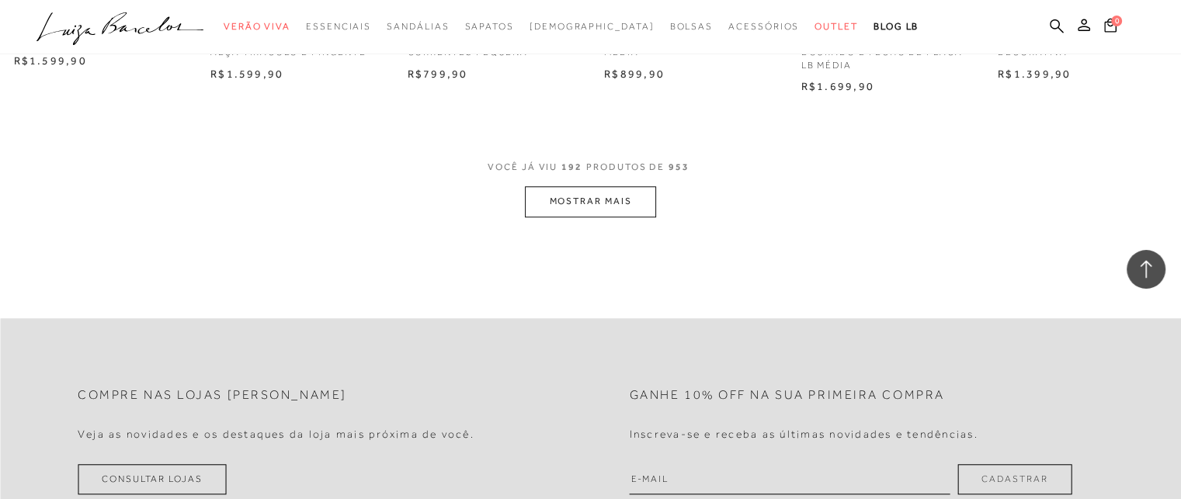
click at [617, 210] on button "MOSTRAR MAIS" at bounding box center [590, 201] width 130 height 30
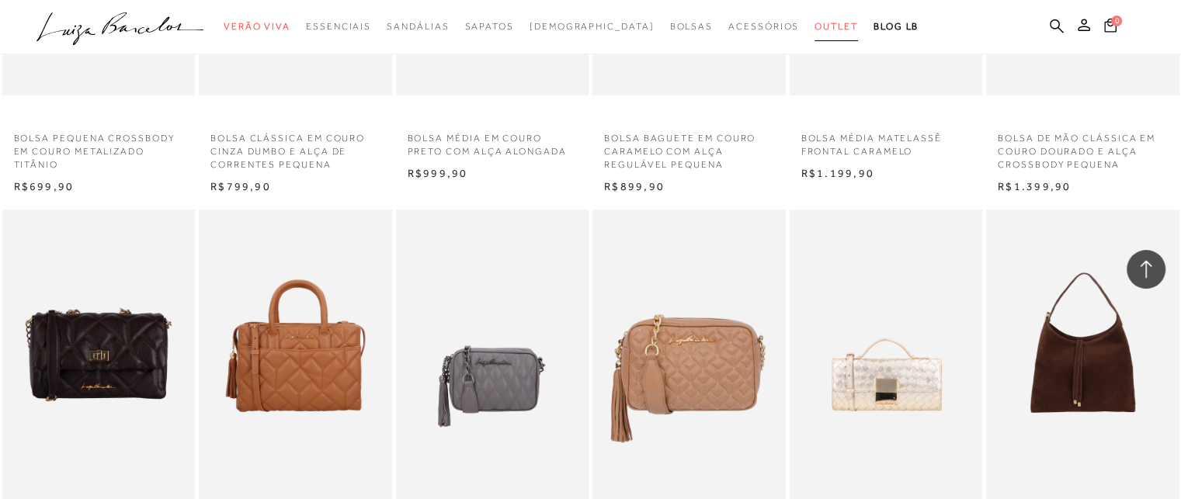
scroll to position [12137, 0]
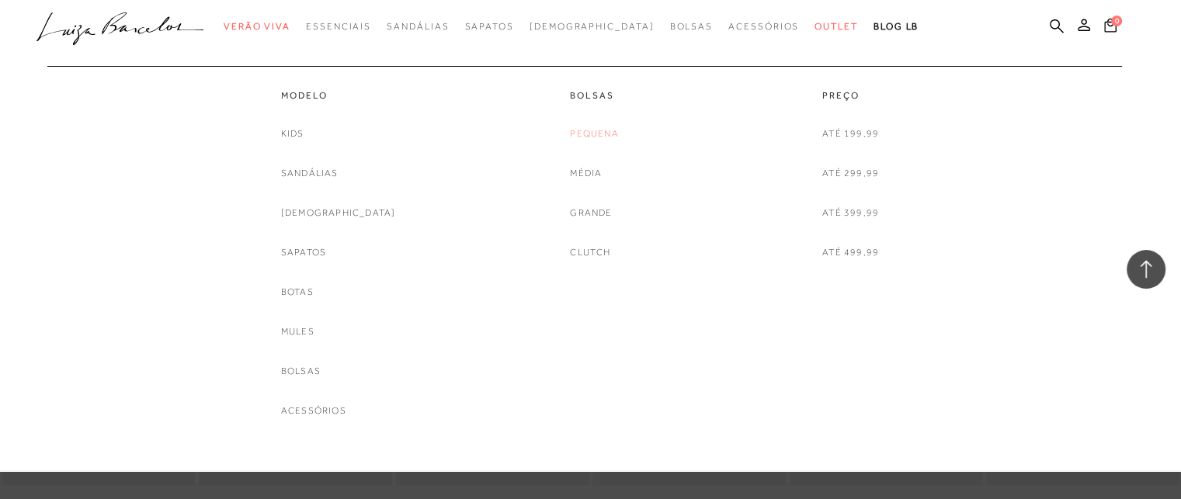
click at [602, 133] on link "Pequena" at bounding box center [594, 134] width 48 height 16
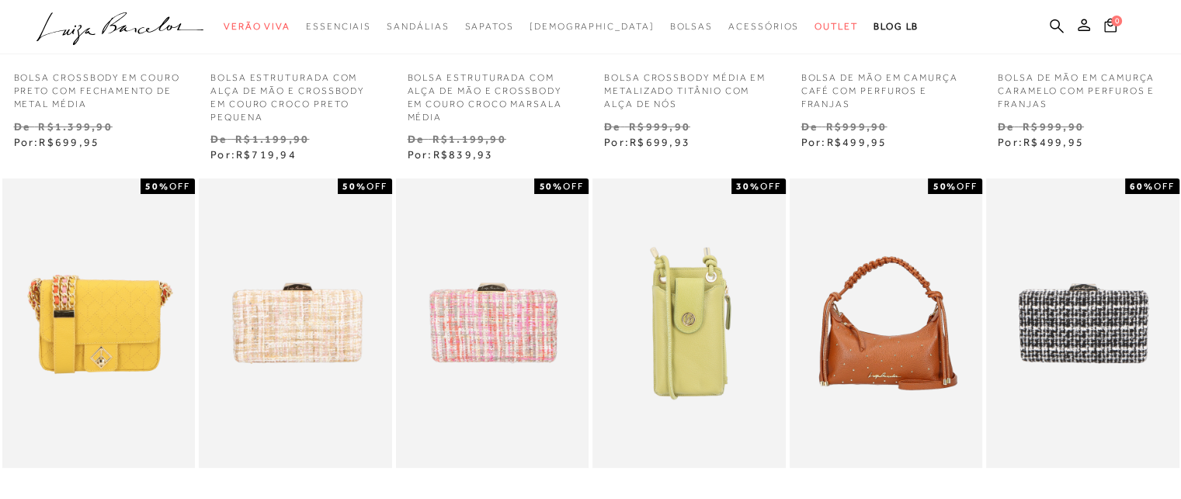
scroll to position [544, 0]
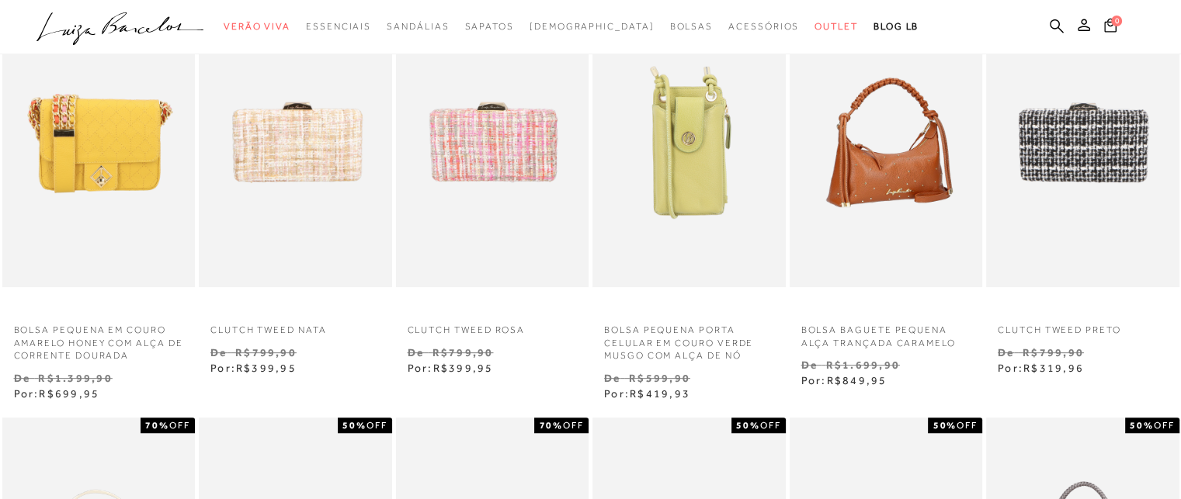
click at [862, 193] on img at bounding box center [887, 143] width 192 height 290
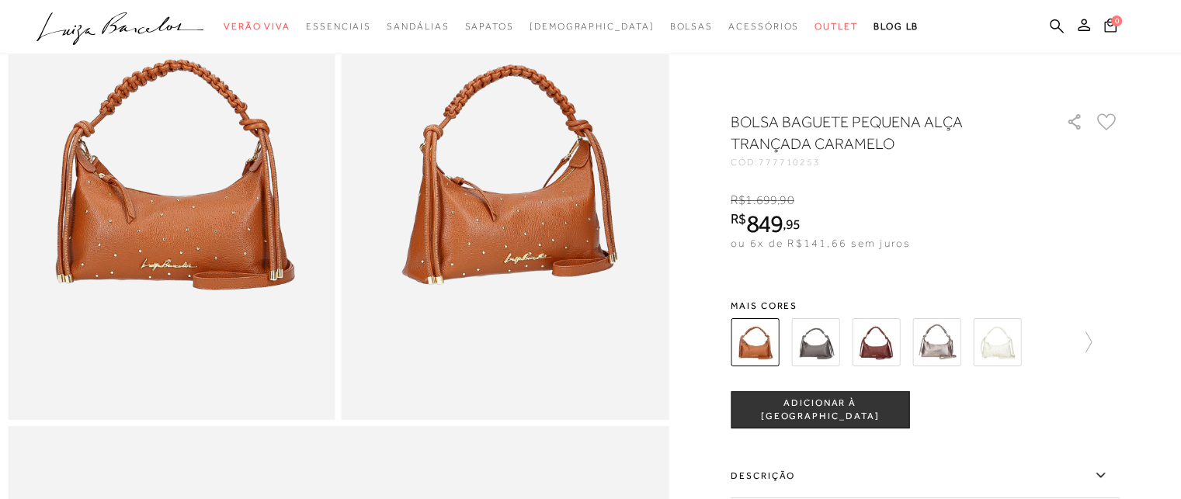
click at [882, 349] on img at bounding box center [876, 342] width 48 height 48
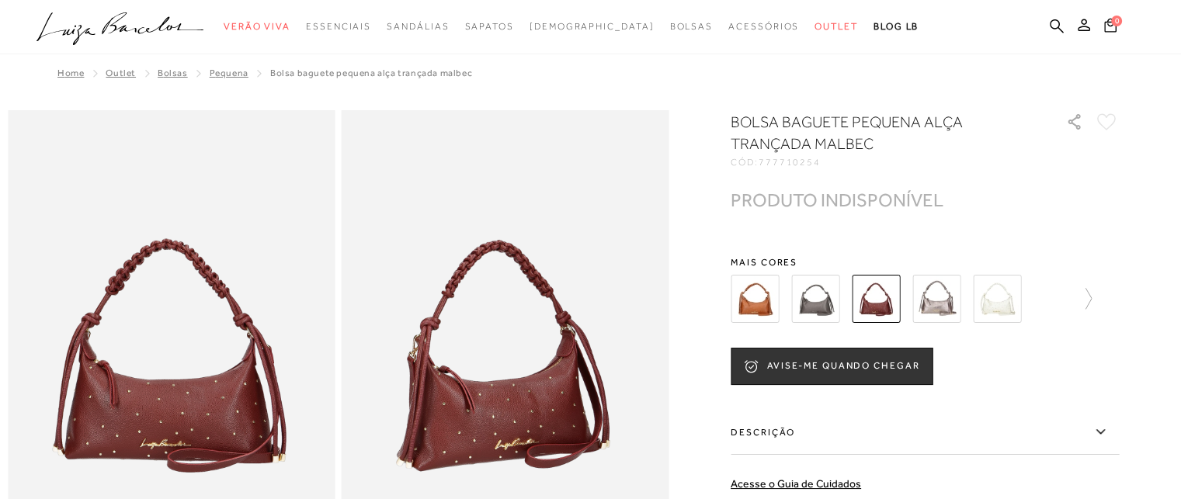
scroll to position [181, 0]
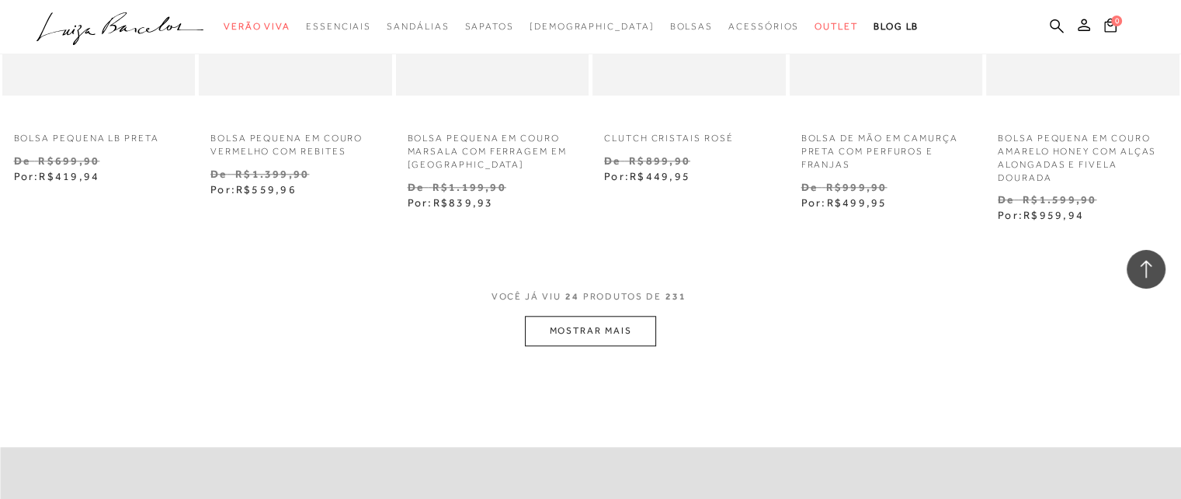
scroll to position [1450, 0]
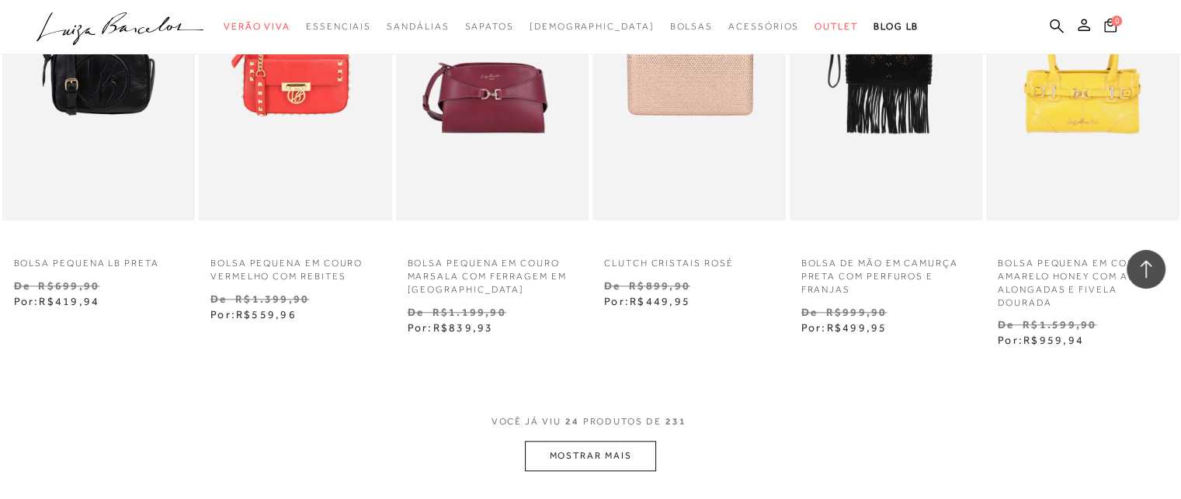
click at [617, 450] on button "MOSTRAR MAIS" at bounding box center [590, 456] width 130 height 30
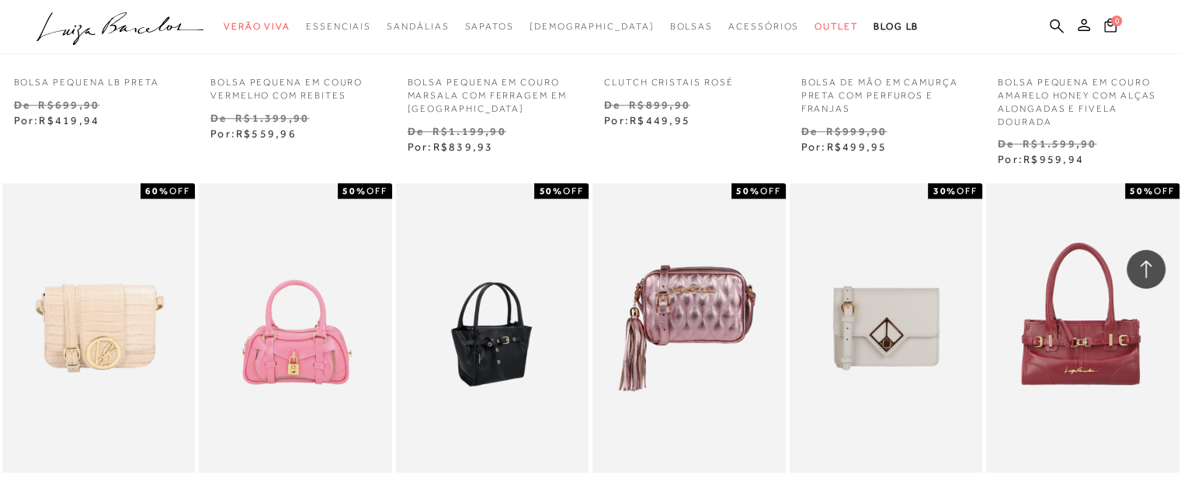
scroll to position [1812, 0]
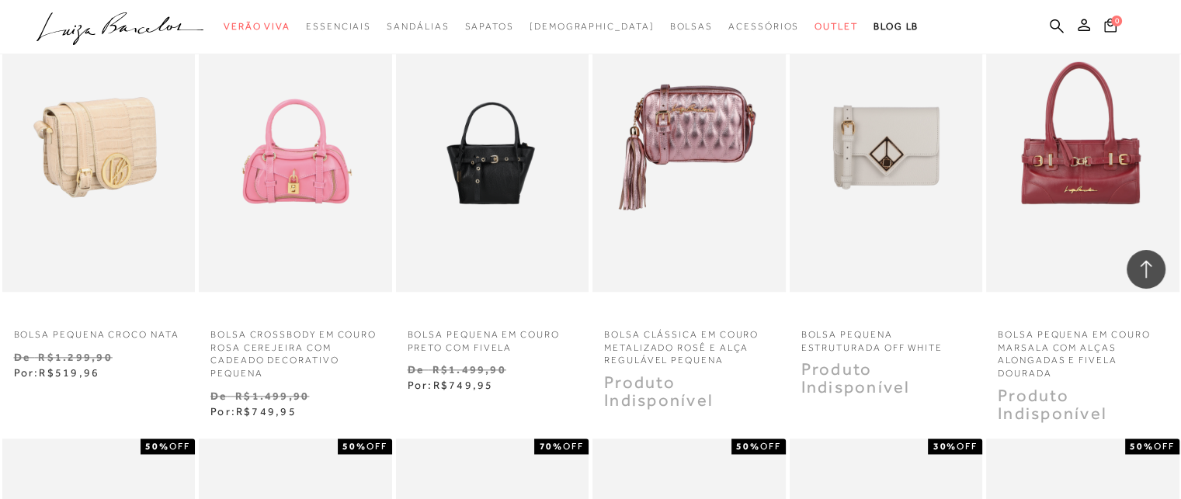
click at [59, 192] on img at bounding box center [100, 147] width 192 height 290
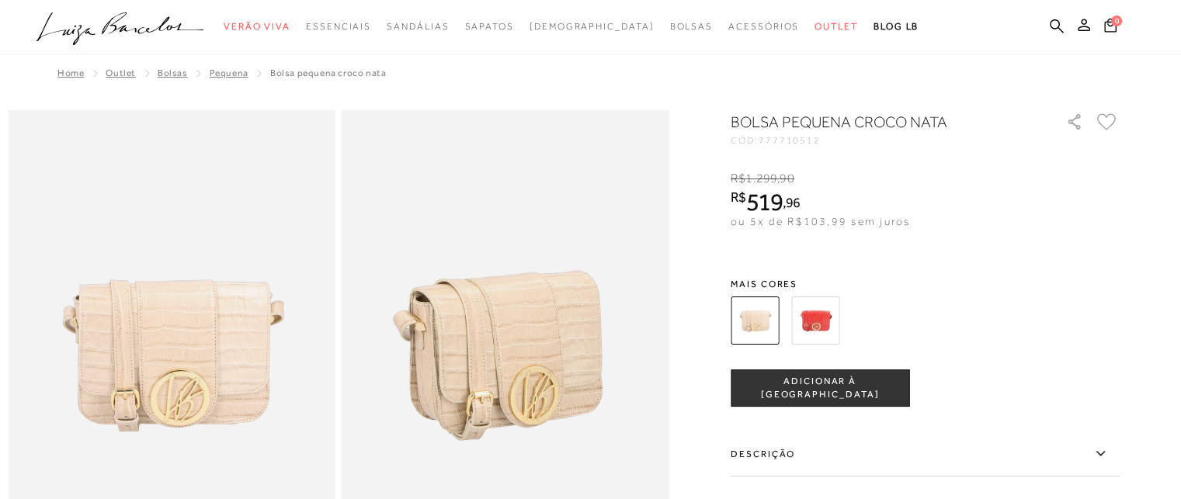
click at [839, 328] on img at bounding box center [815, 321] width 48 height 48
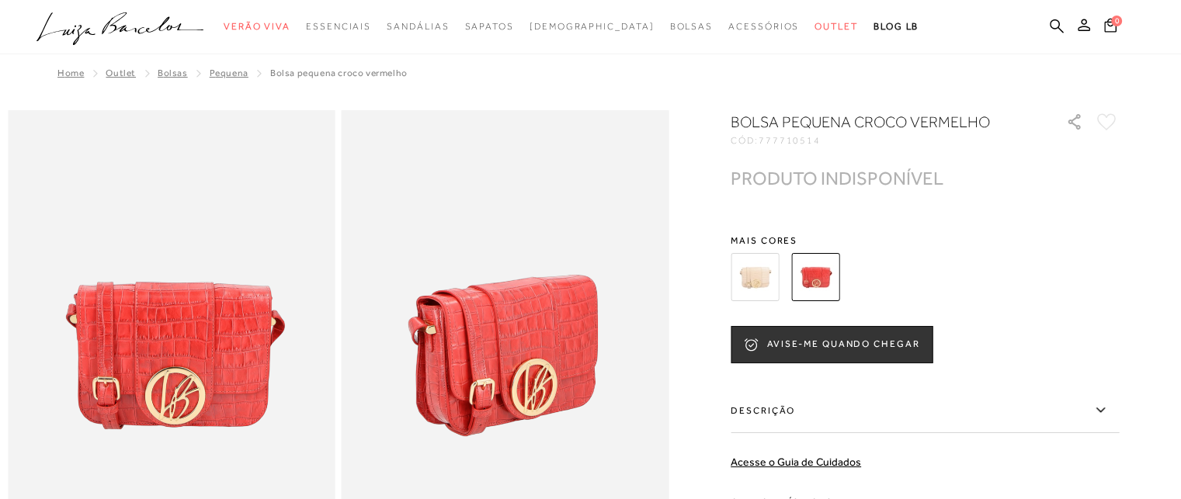
click at [773, 279] on img at bounding box center [755, 277] width 48 height 48
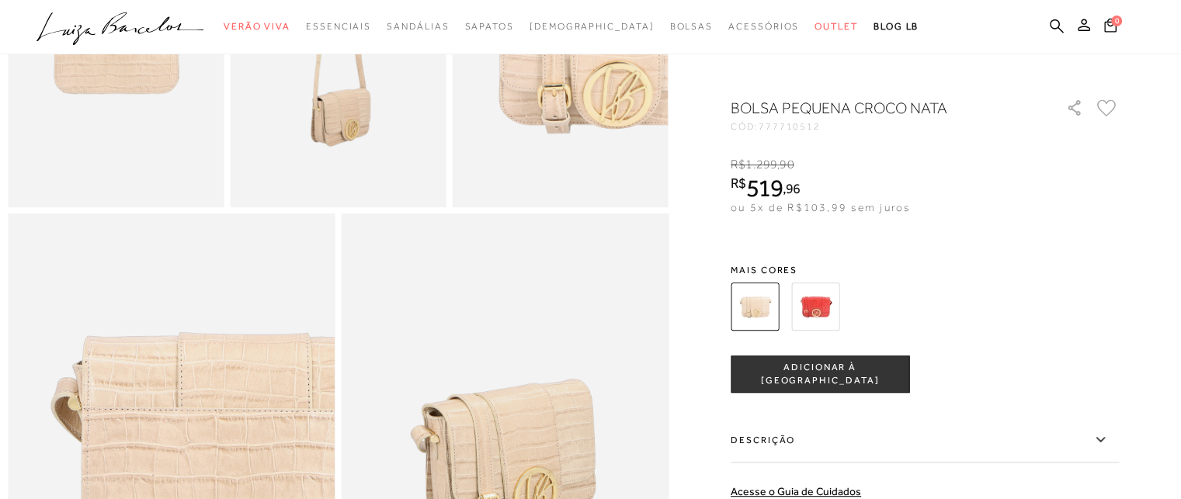
scroll to position [905, 0]
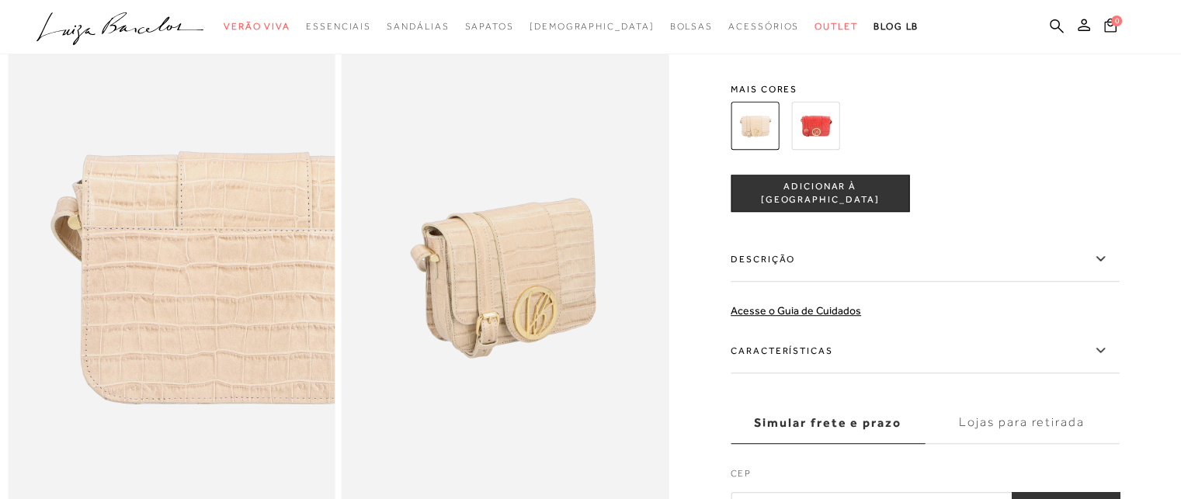
click at [773, 281] on label "Descrição" at bounding box center [925, 259] width 388 height 45
click at [0, 0] on input "Descrição" at bounding box center [0, 0] width 0 height 0
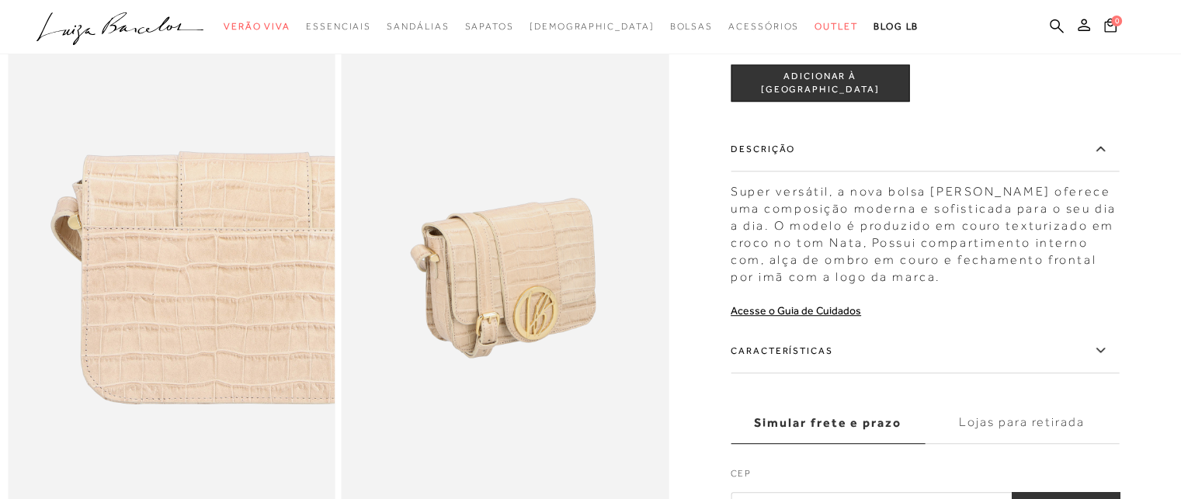
click at [826, 370] on label "Características" at bounding box center [925, 350] width 388 height 45
click at [0, 0] on input "Características" at bounding box center [0, 0] width 0 height 0
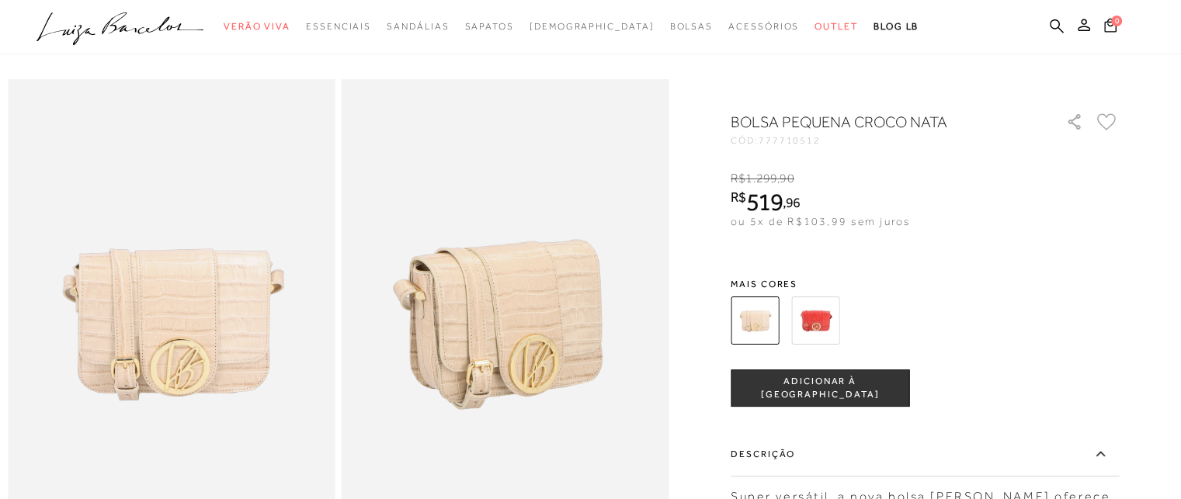
scroll to position [0, 0]
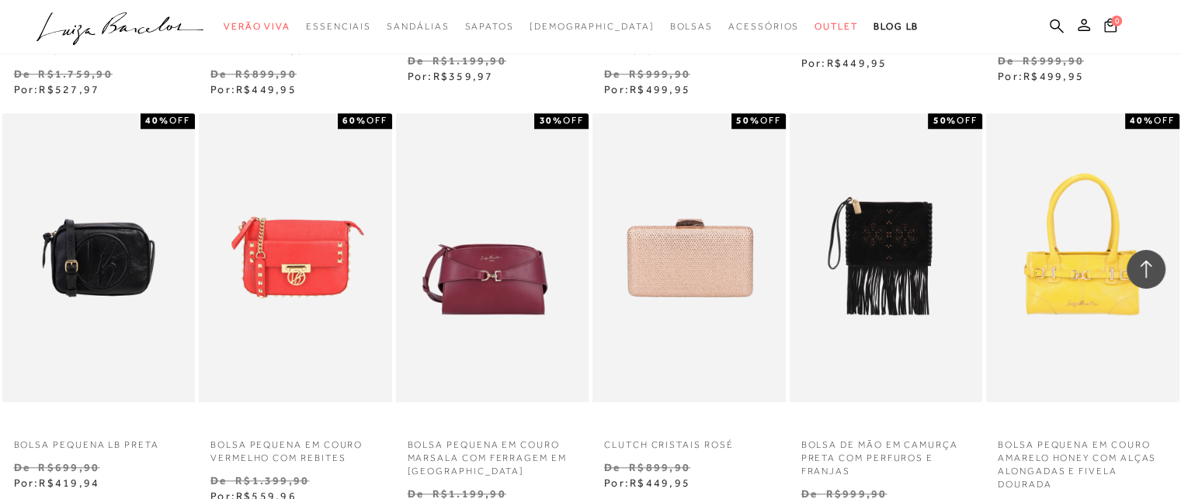
scroll to position [1631, 0]
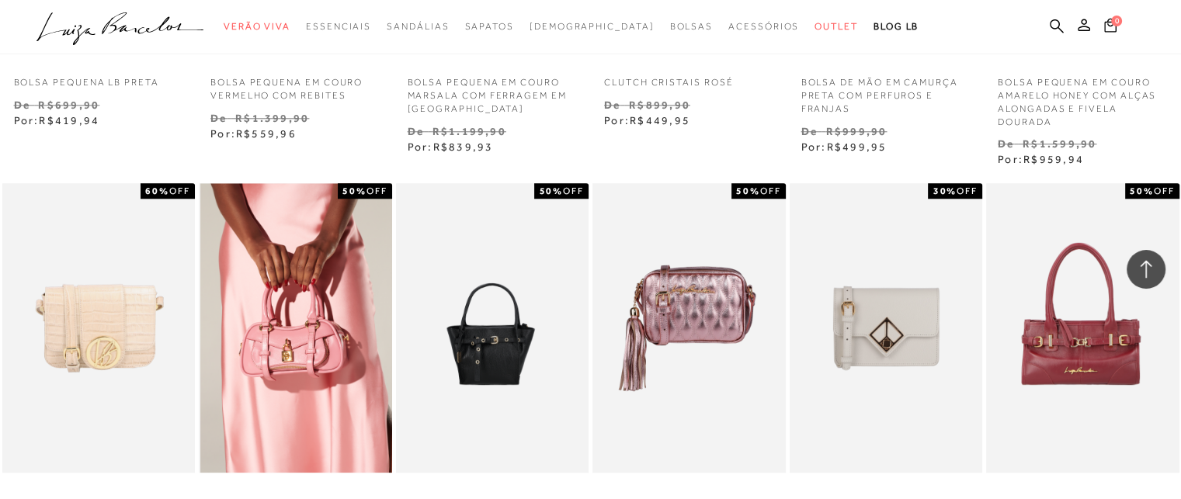
click at [335, 323] on img at bounding box center [296, 328] width 192 height 290
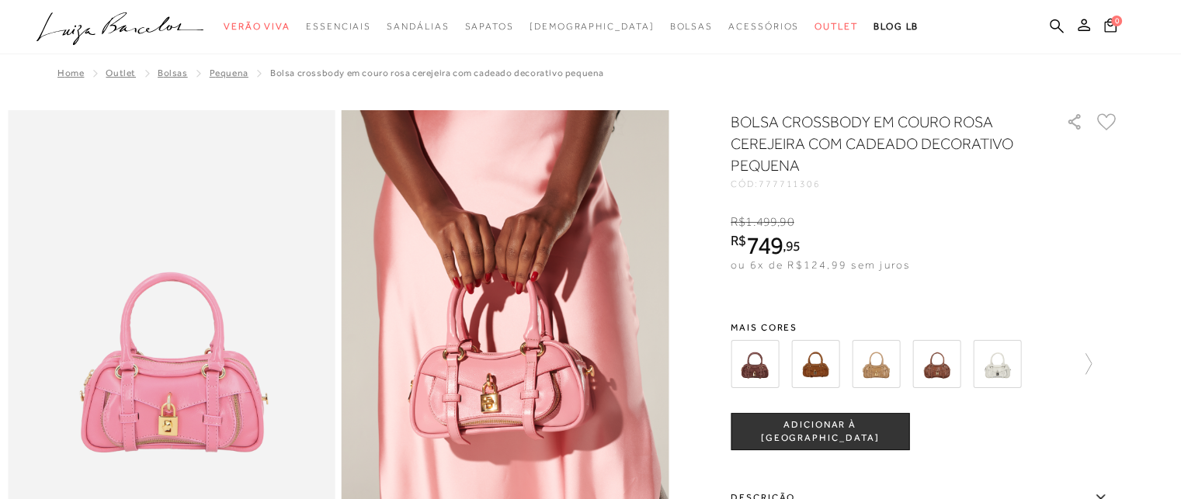
click at [829, 369] on img at bounding box center [815, 364] width 48 height 48
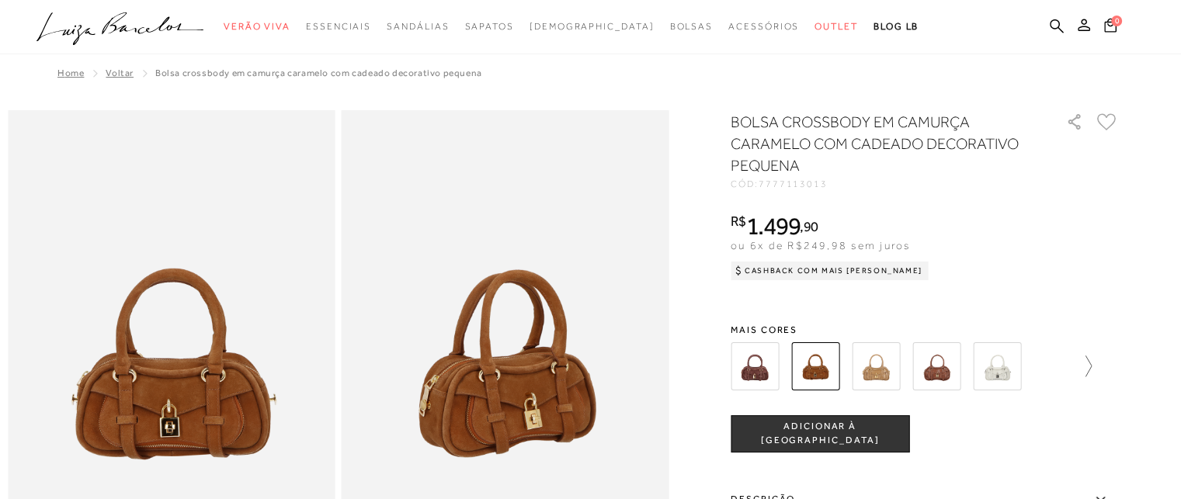
click at [1090, 366] on icon at bounding box center [1081, 367] width 22 height 22
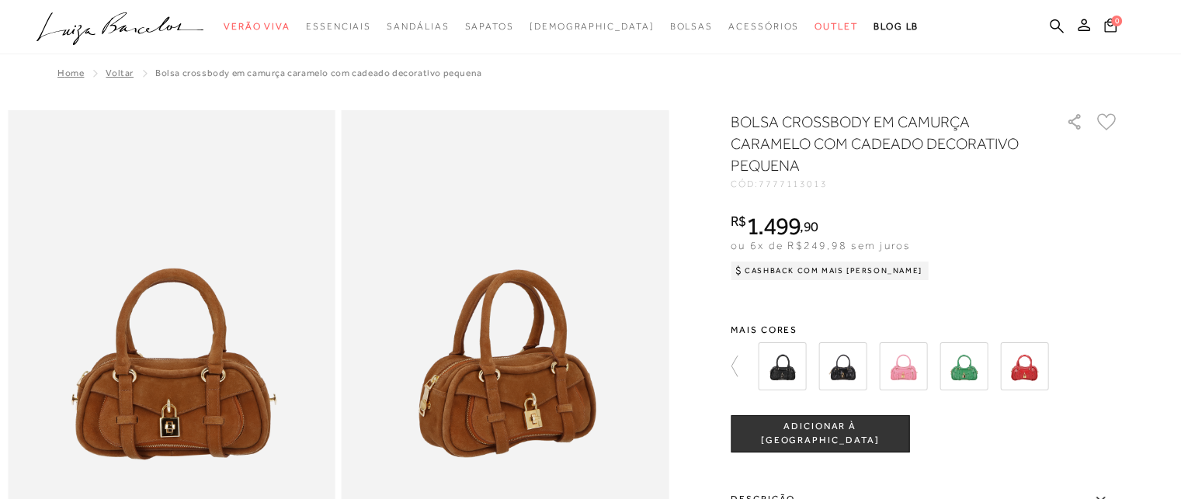
click at [968, 369] on img at bounding box center [964, 366] width 48 height 48
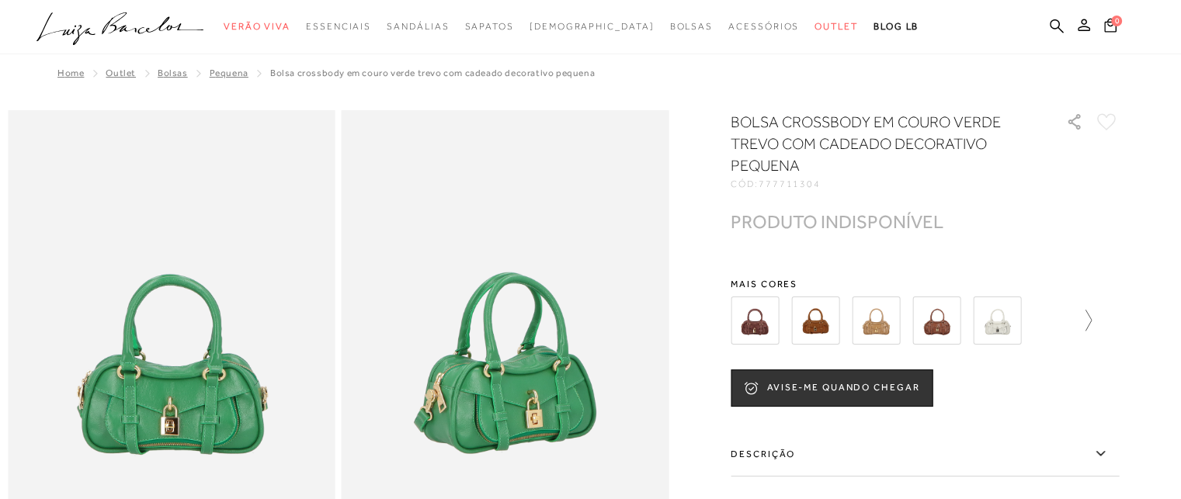
click at [1087, 322] on icon at bounding box center [1081, 321] width 22 height 22
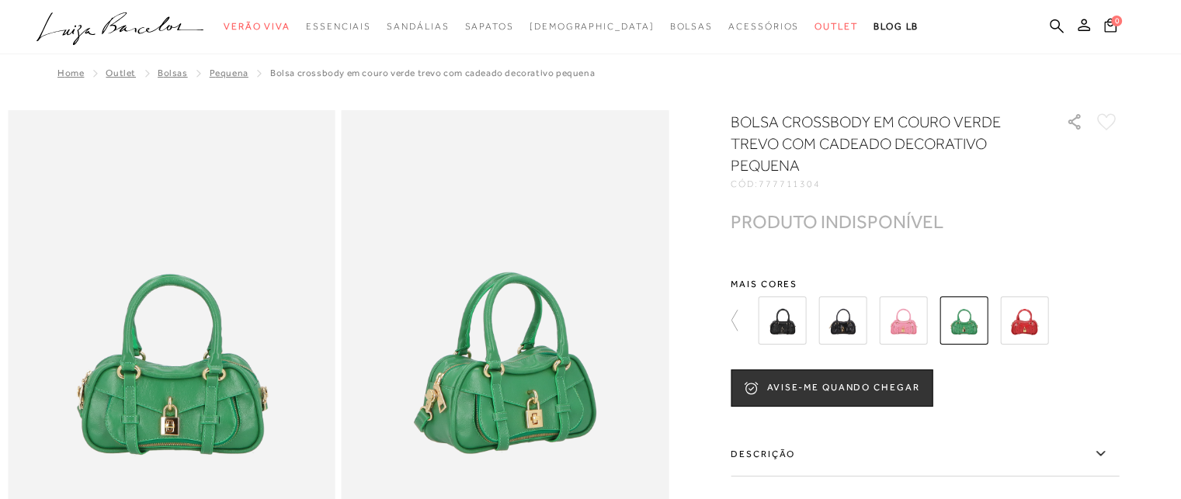
click at [933, 321] on div at bounding box center [933, 320] width 361 height 57
click at [917, 324] on img at bounding box center [903, 321] width 48 height 48
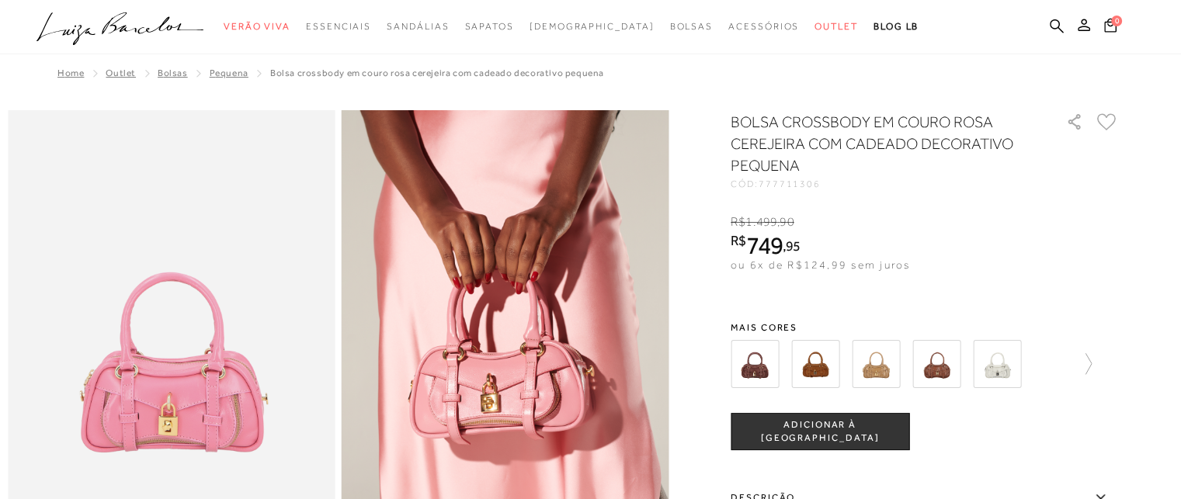
scroll to position [544, 0]
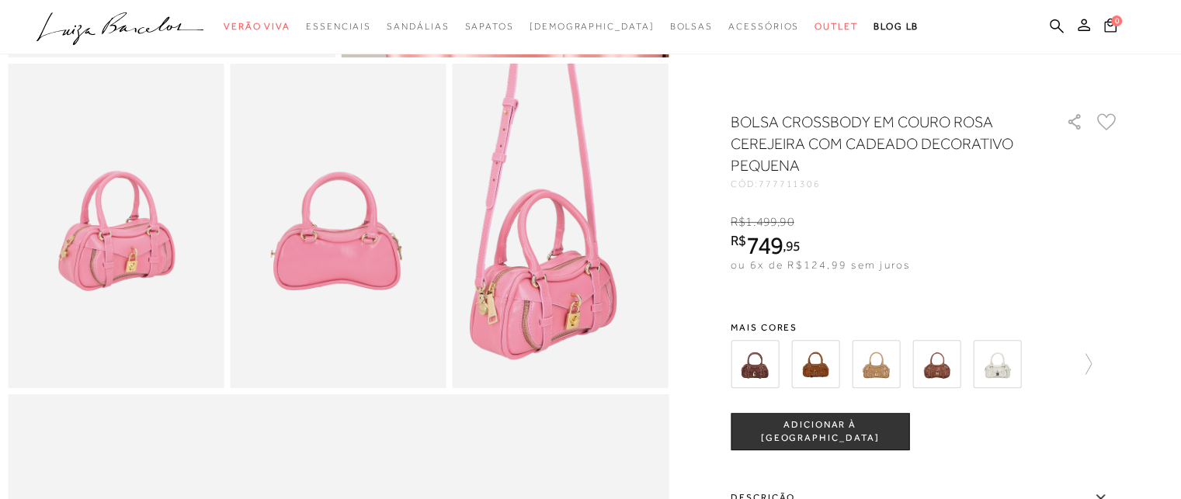
click at [582, 306] on img at bounding box center [544, 159] width 433 height 648
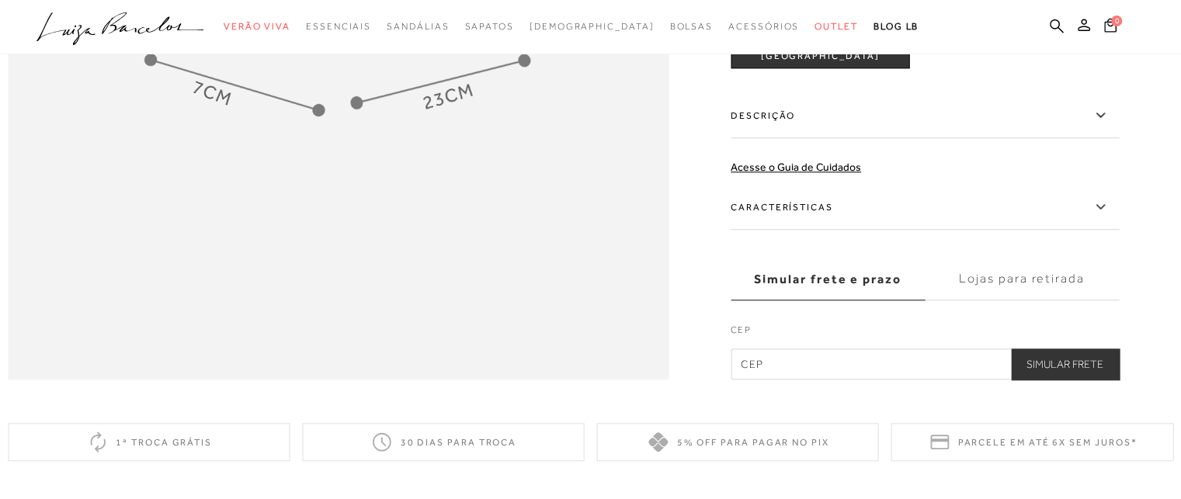
scroll to position [1631, 0]
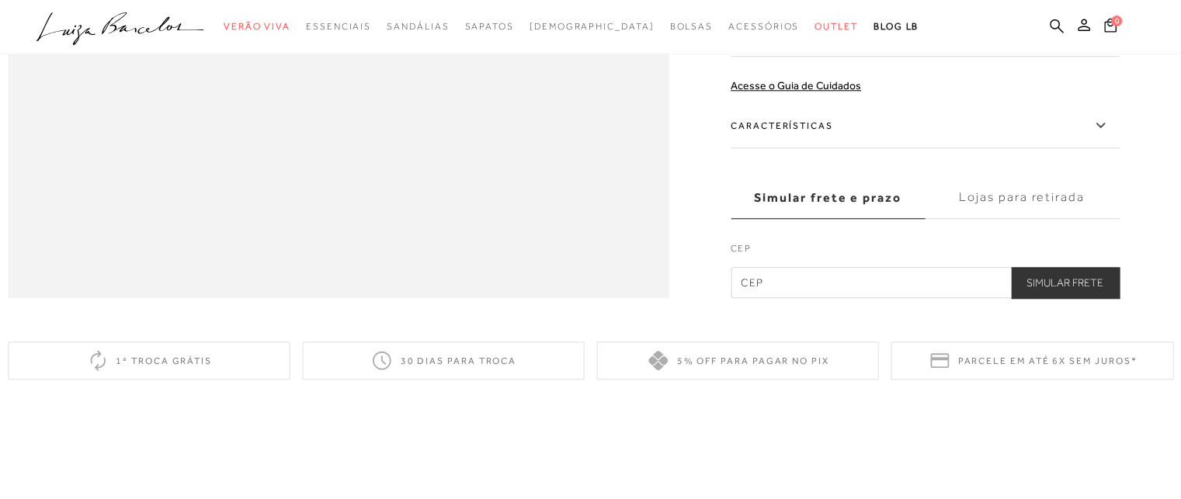
click at [844, 148] on label "Características" at bounding box center [925, 125] width 388 height 45
click at [0, 0] on input "Características" at bounding box center [0, 0] width 0 height 0
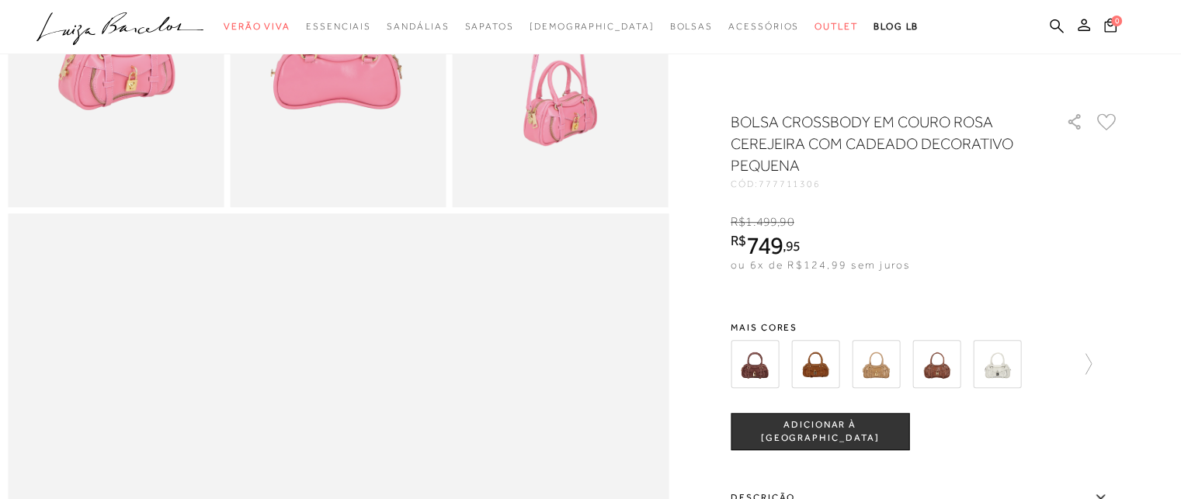
scroll to position [544, 0]
